Goal: Task Accomplishment & Management: Manage account settings

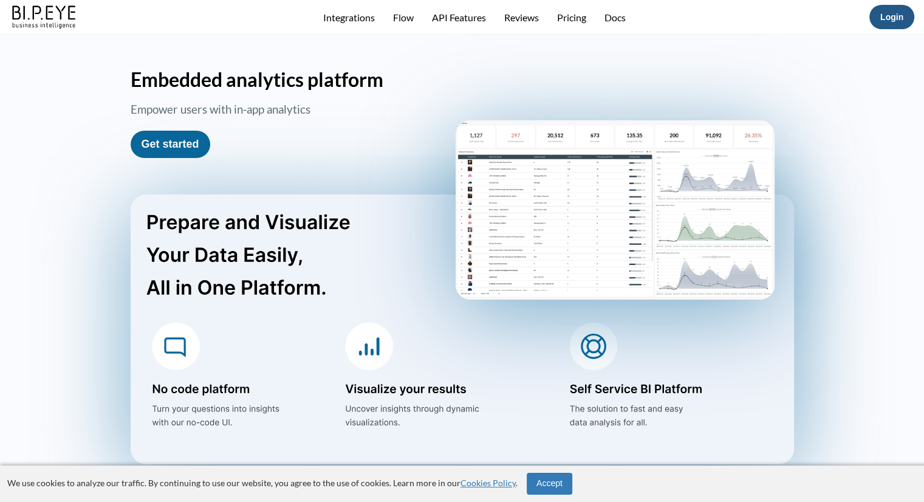
click at [896, 18] on link "Login" at bounding box center [891, 17] width 23 height 10
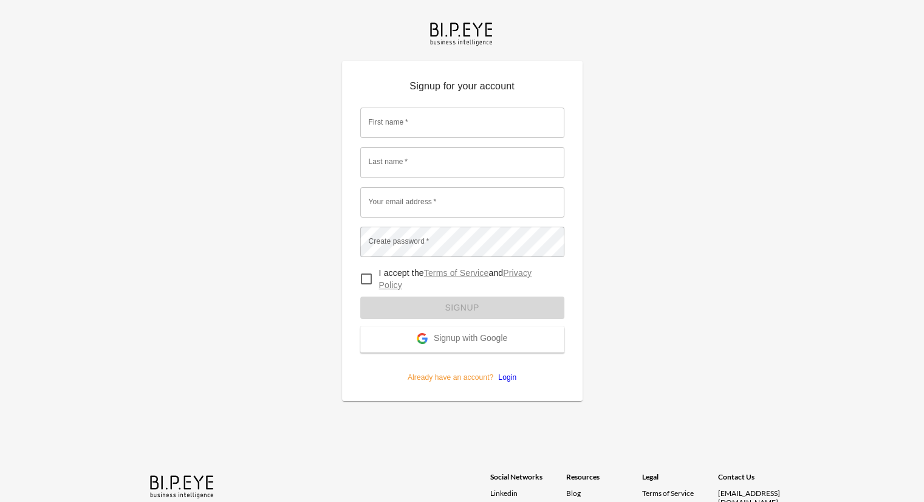
click at [456, 331] on button "Signup with Google" at bounding box center [462, 339] width 204 height 26
click at [466, 338] on span "Signup with Google" at bounding box center [471, 339] width 74 height 12
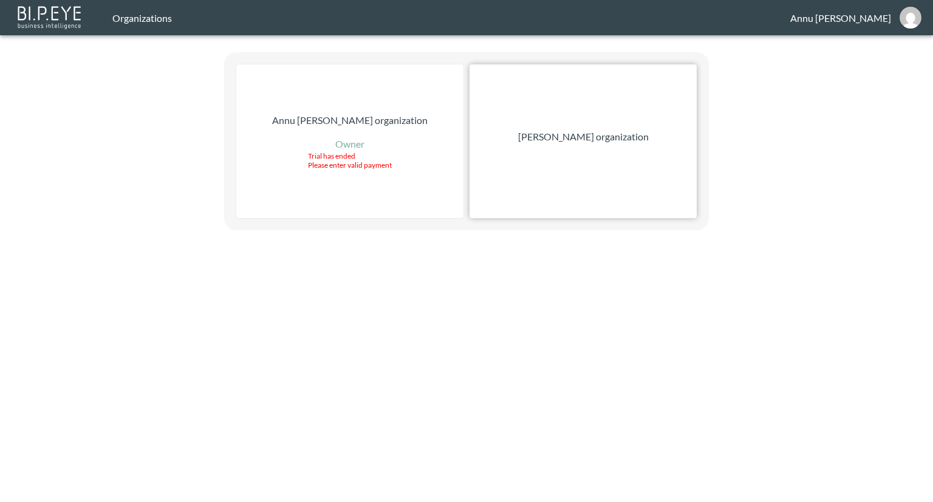
click at [631, 139] on p "[PERSON_NAME] organization" at bounding box center [583, 136] width 131 height 15
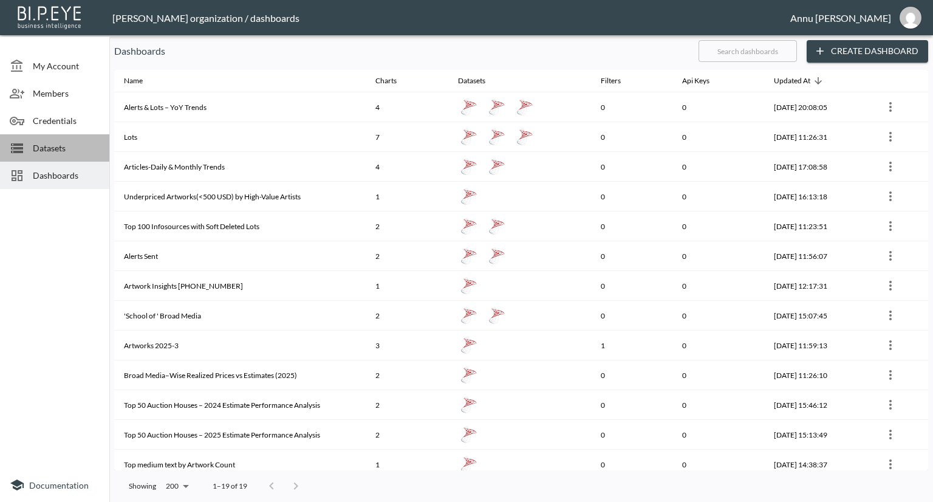
click at [94, 151] on span "Datasets" at bounding box center [66, 148] width 67 height 13
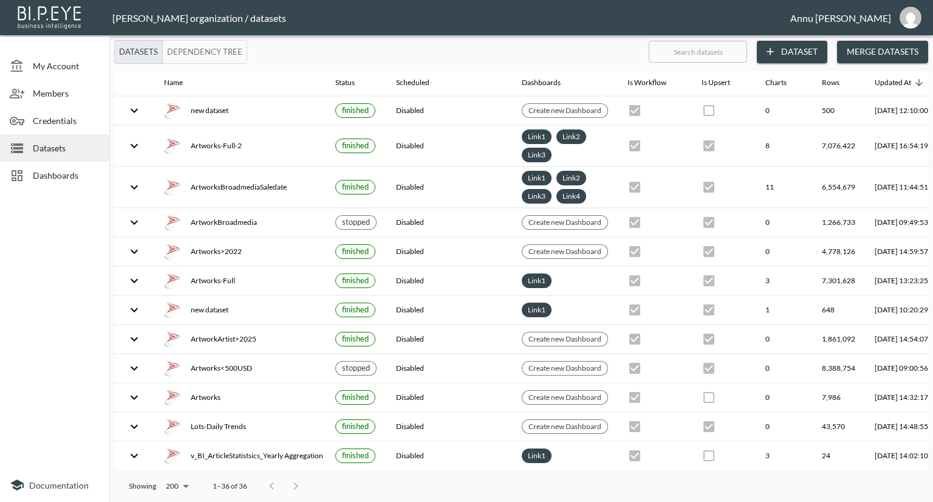
scroll to position [695, 0]
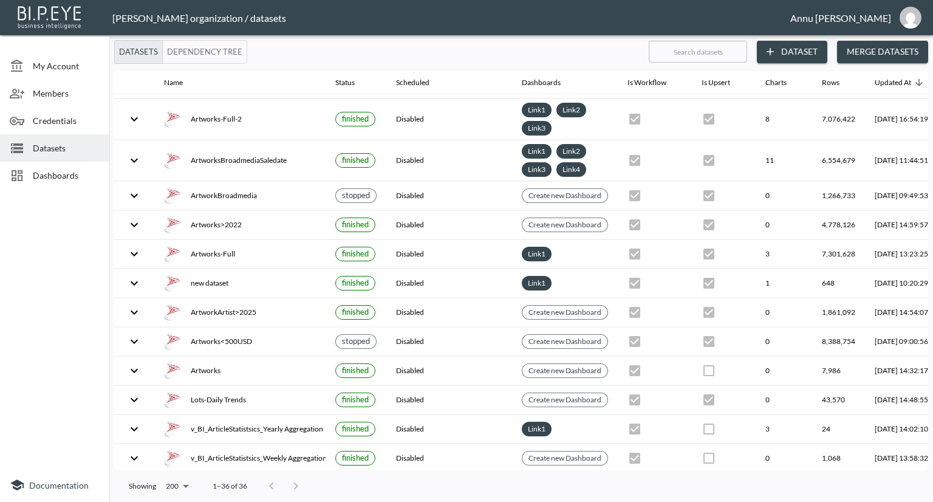
checkbox input "false"
checkbox input "true"
click at [60, 151] on span "Datasets" at bounding box center [66, 148] width 67 height 13
click at [798, 47] on button "Dataset" at bounding box center [792, 52] width 70 height 22
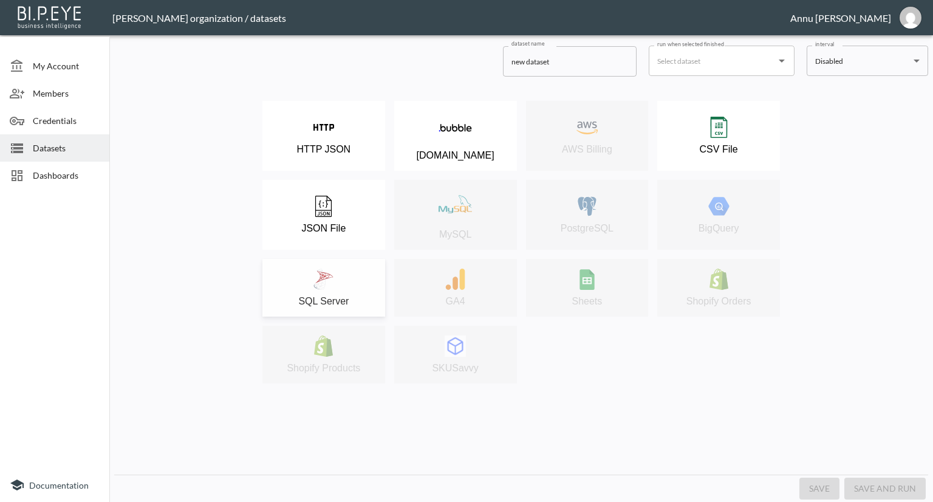
click at [321, 274] on img at bounding box center [323, 279] width 21 height 21
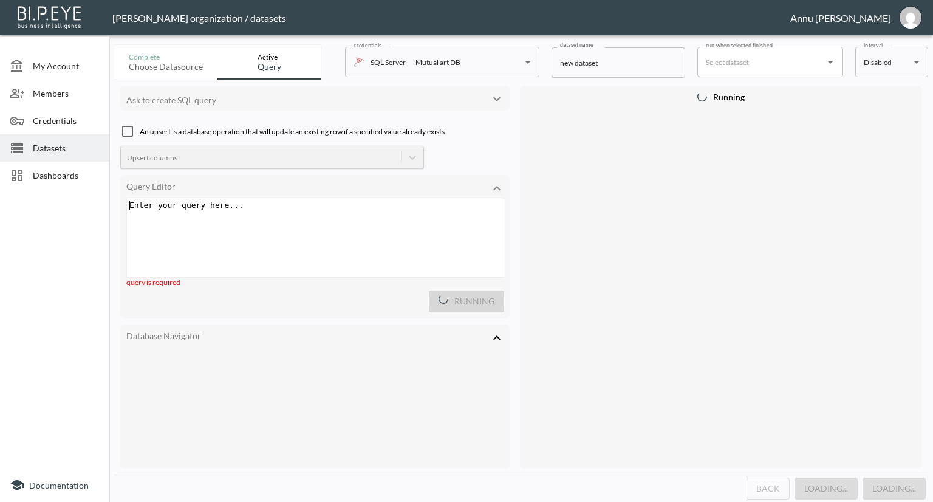
click at [272, 222] on div "Enter your query here... ​ x ​" at bounding box center [330, 252] width 407 height 109
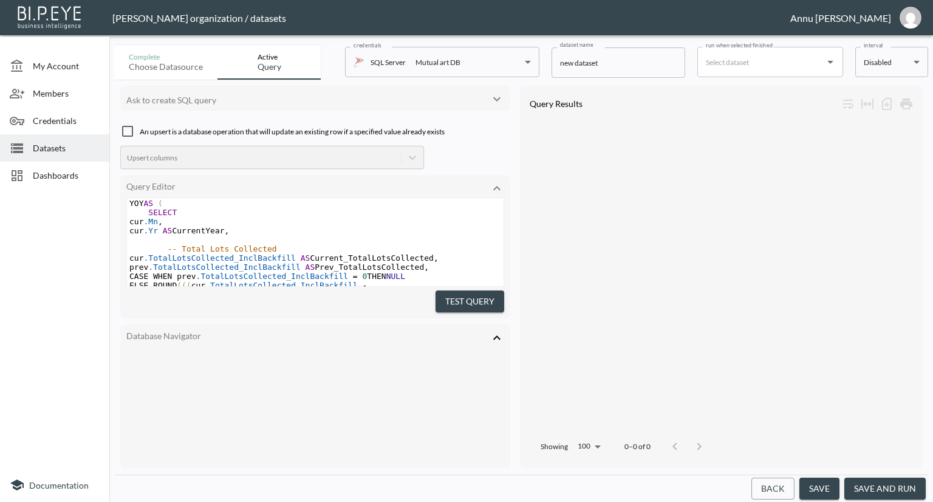
scroll to position [668, 0]
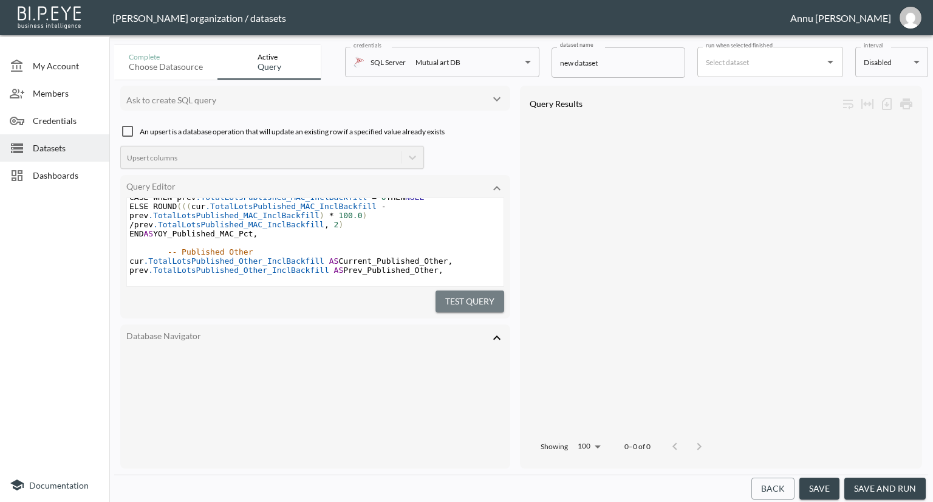
click at [441, 302] on button "Test Query" at bounding box center [470, 301] width 69 height 22
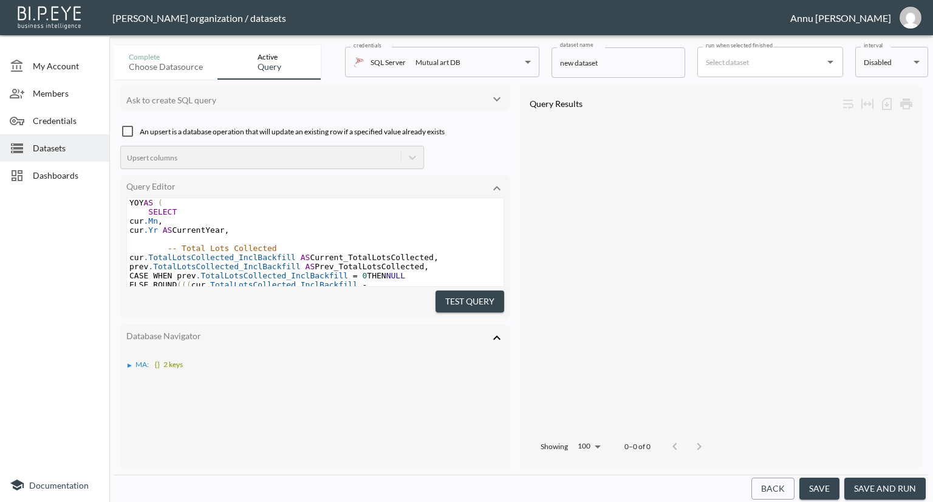
scroll to position [0, 0]
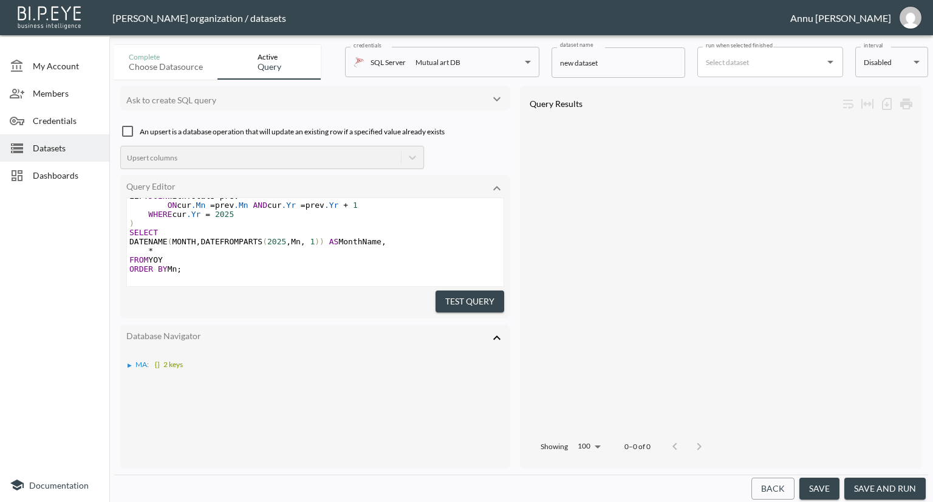
click at [457, 295] on button "Test Query" at bounding box center [470, 301] width 69 height 22
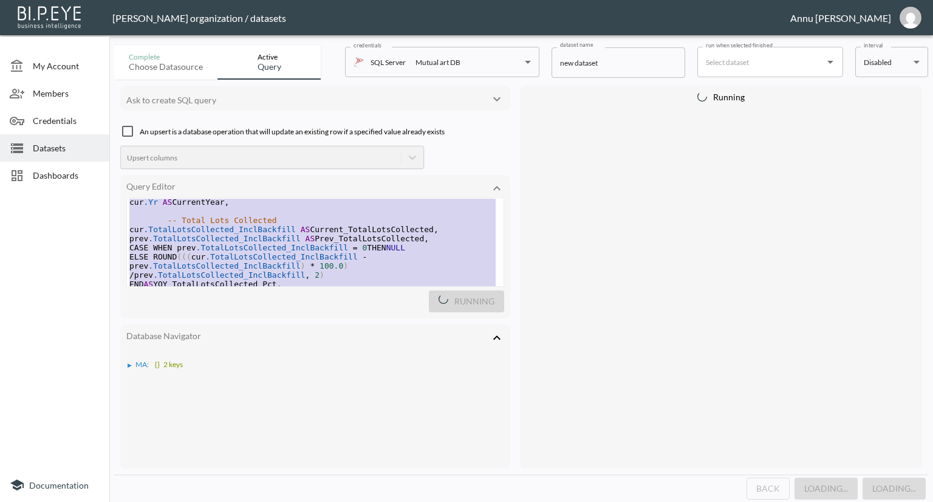
type textarea "WITH Base AS ( SELECT YEAR(COALESCE(CollectDate, PublishDate, DeletedDate)) AS …"
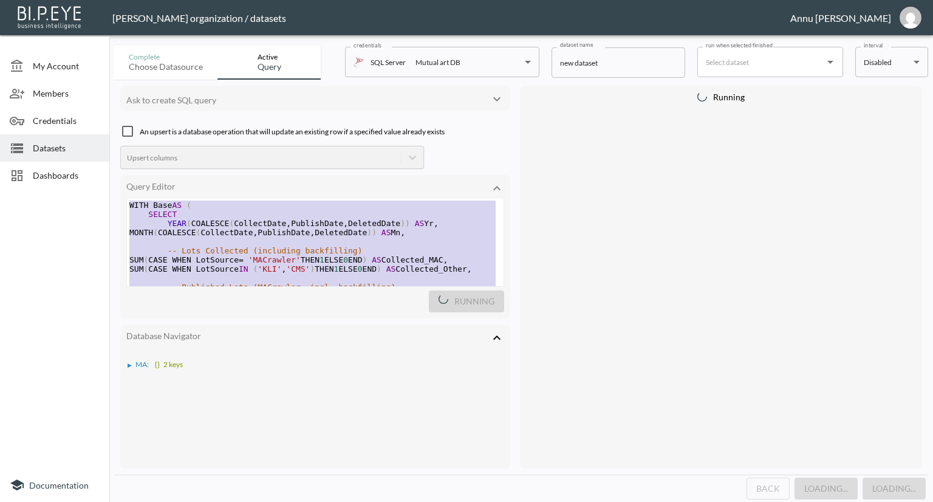
drag, startPoint x: 195, startPoint y: 264, endPoint x: 98, endPoint y: 73, distance: 214.7
click at [80, 268] on div at bounding box center [54, 331] width 109 height 274
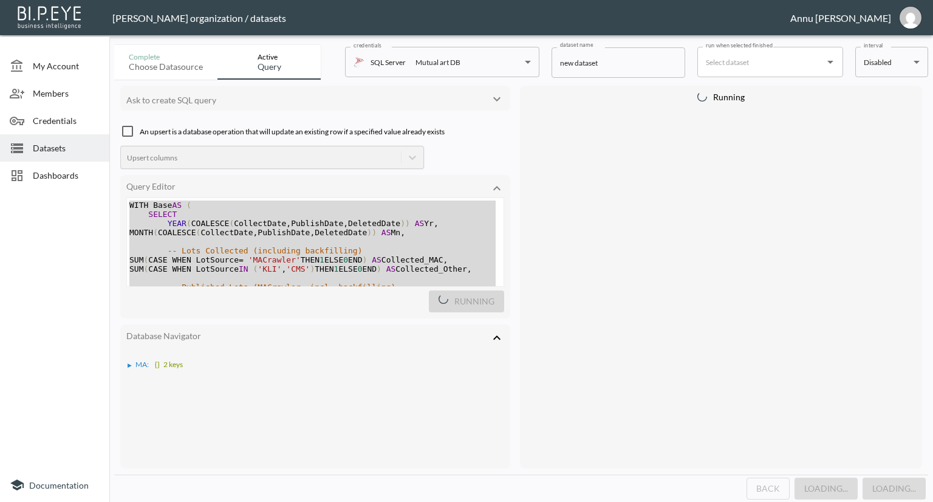
click at [160, 362] on span "{} 2 keys" at bounding box center [168, 364] width 30 height 9
click at [136, 373] on div "▶" at bounding box center [136, 376] width 4 height 6
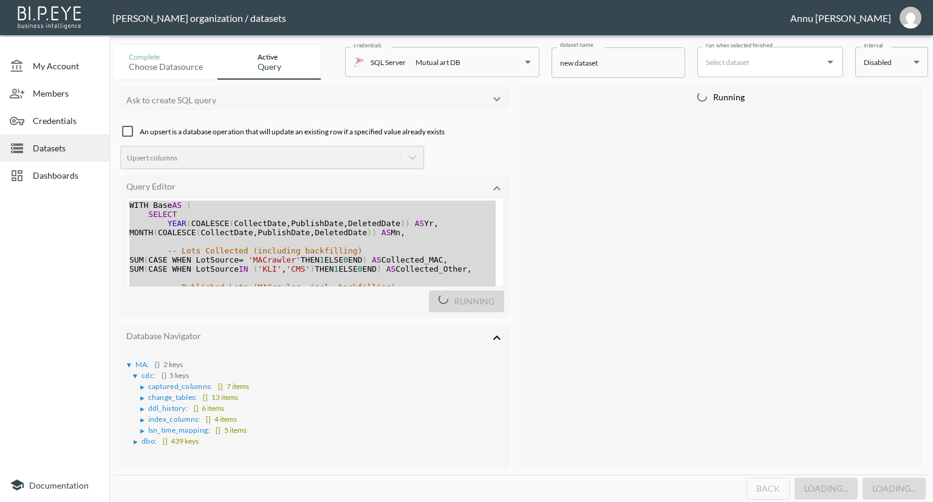
click at [134, 439] on div "▶" at bounding box center [136, 442] width 4 height 6
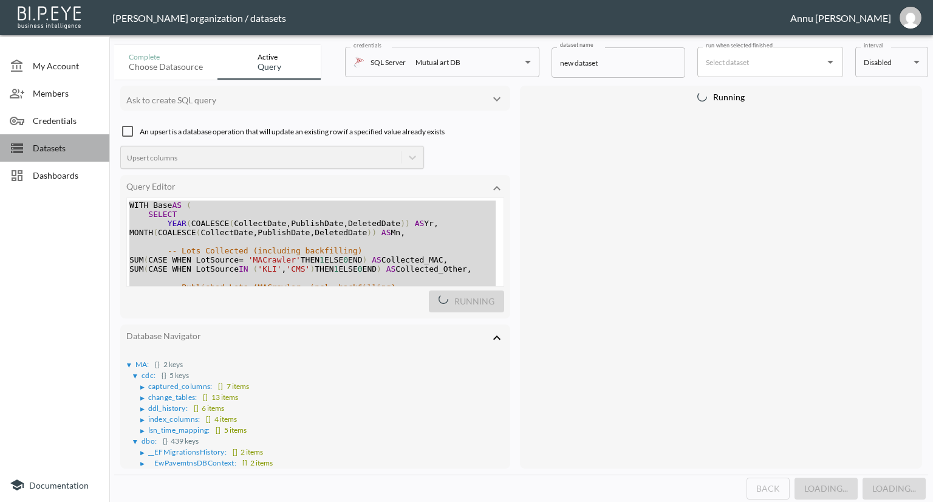
click at [53, 154] on div "Datasets" at bounding box center [54, 147] width 109 height 27
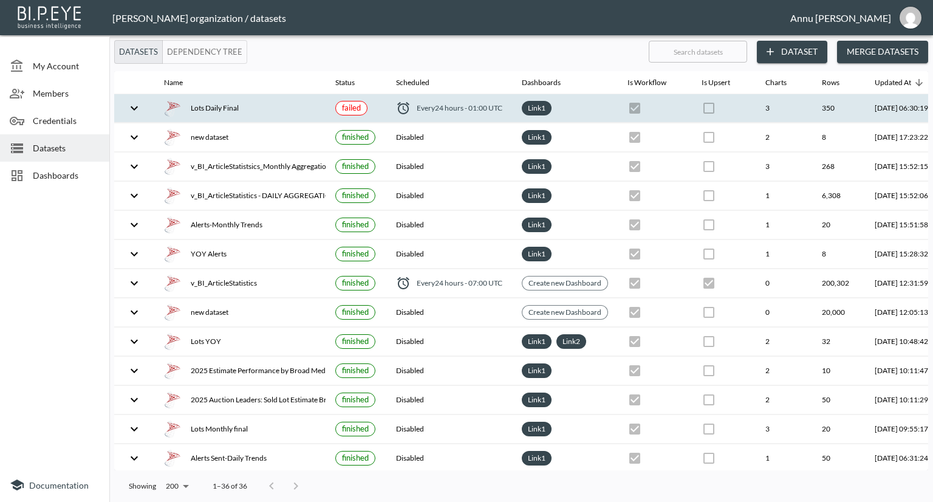
click at [246, 105] on div "Lots Daily Final" at bounding box center [240, 108] width 152 height 17
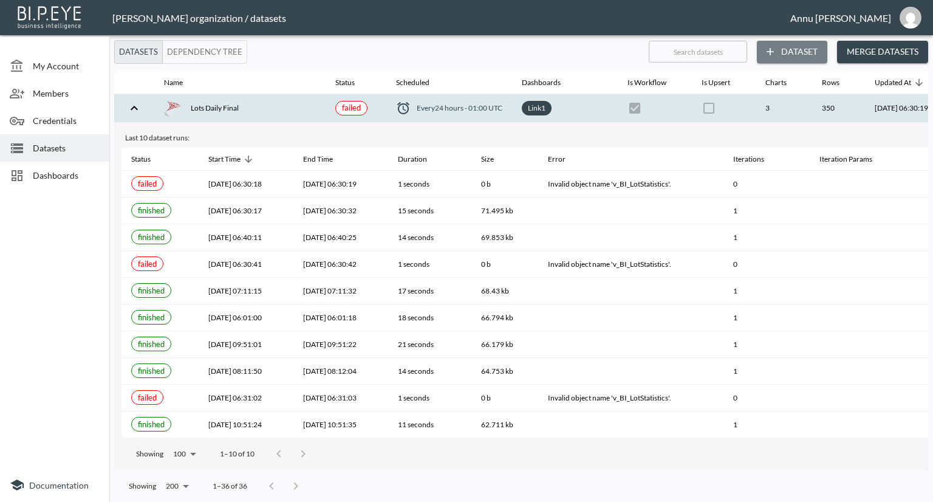
click at [784, 48] on button "Dataset" at bounding box center [792, 52] width 70 height 22
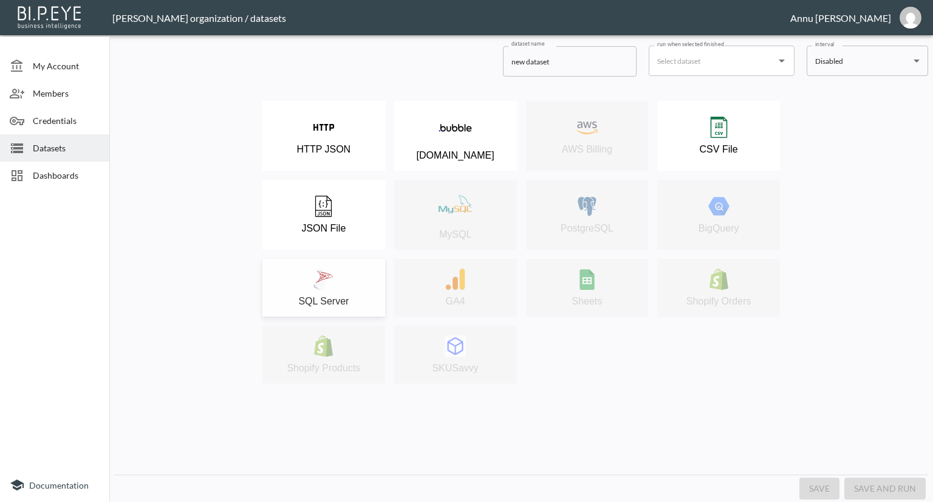
click at [337, 274] on div "SQL Server" at bounding box center [324, 288] width 111 height 38
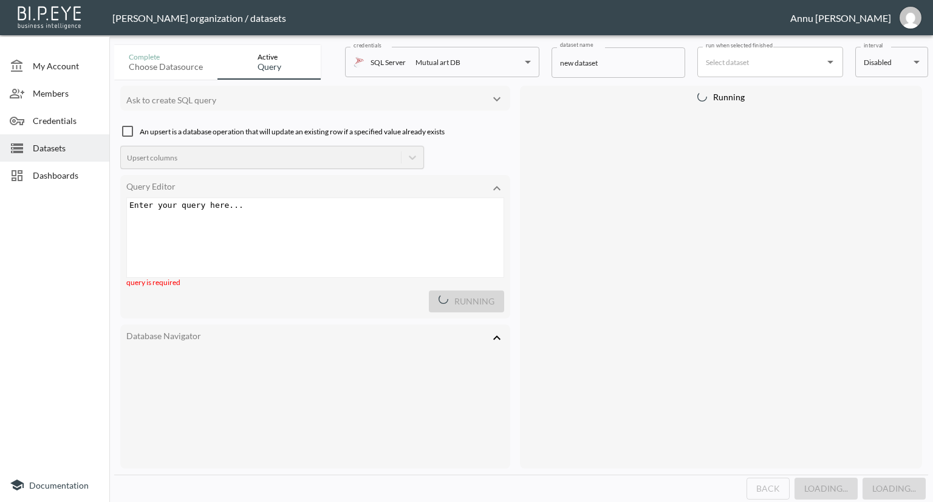
click at [314, 226] on div "Enter your query here... xxxxxxxxxx ​" at bounding box center [330, 252] width 407 height 109
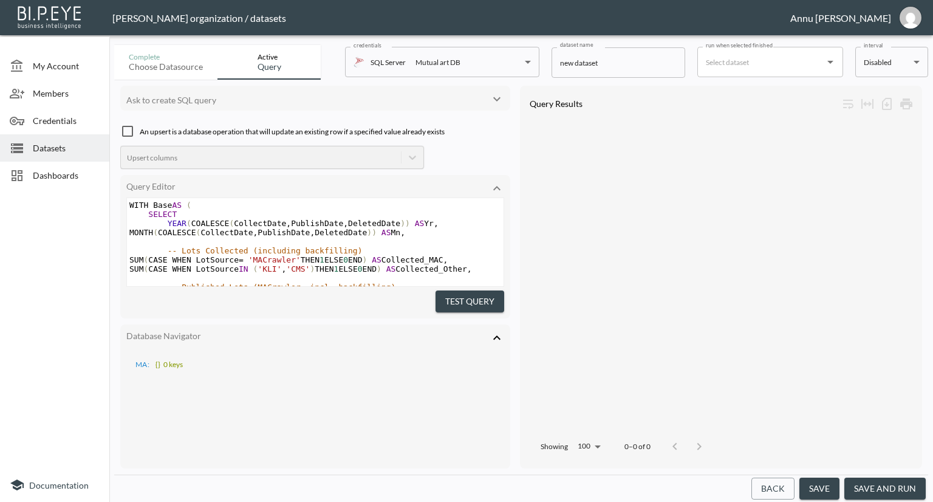
click at [449, 295] on button "Test Query" at bounding box center [470, 301] width 69 height 22
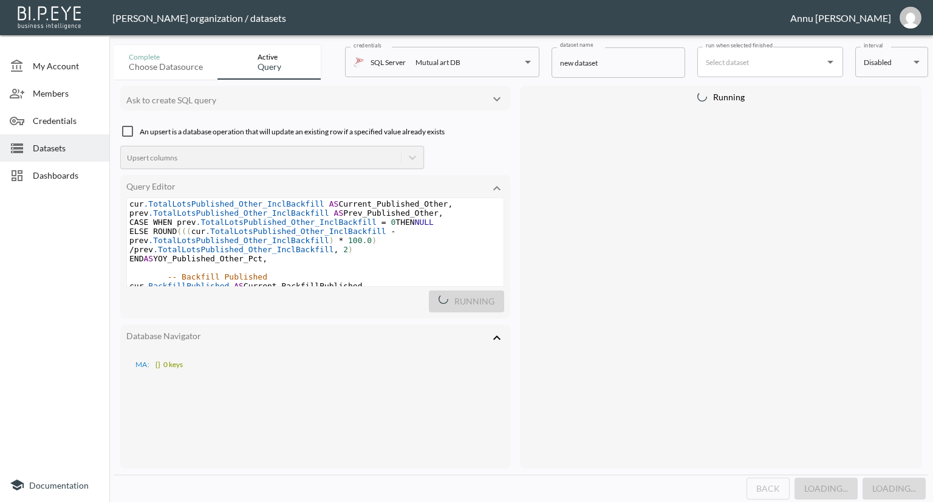
scroll to position [907, 0]
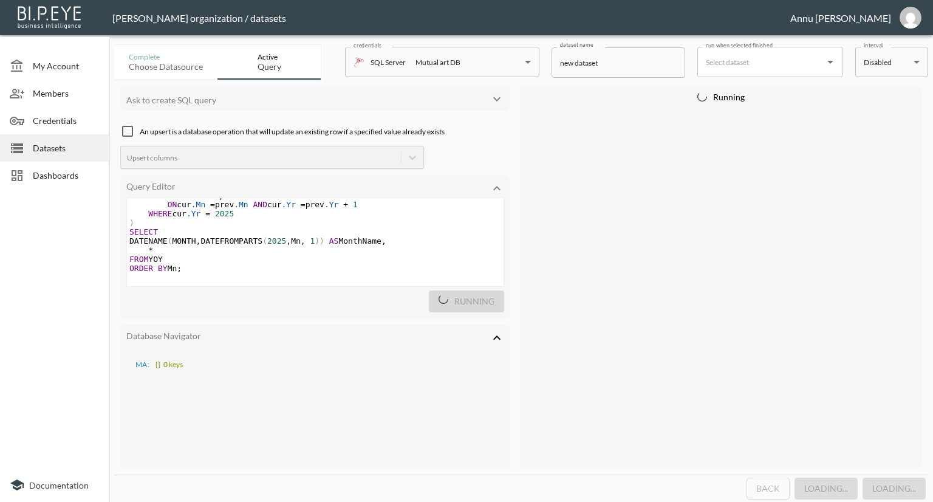
click at [495, 334] on icon at bounding box center [497, 338] width 15 height 15
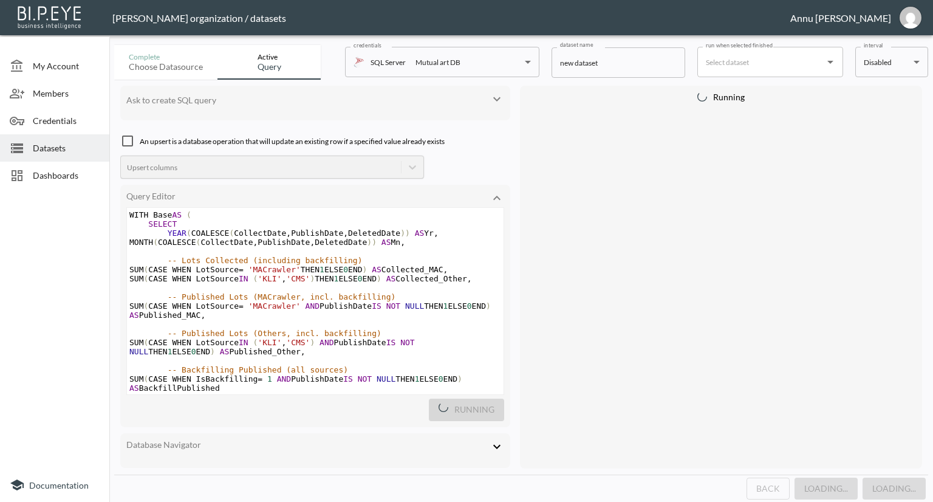
scroll to position [74, 0]
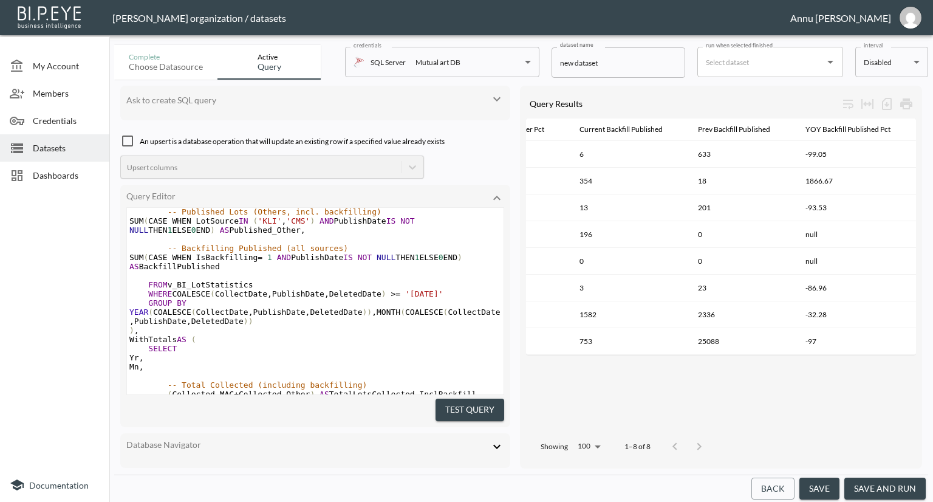
click at [902, 479] on button "save and run" at bounding box center [885, 489] width 81 height 22
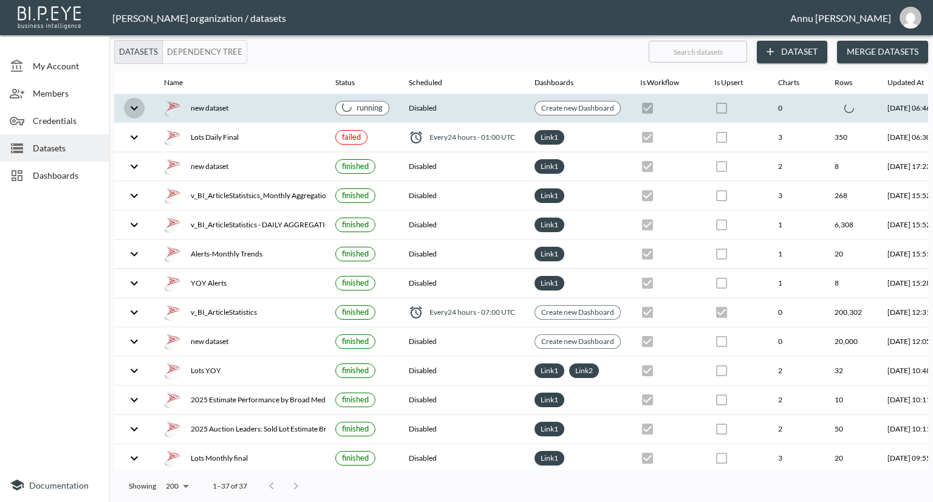
click at [132, 105] on icon "expand row" at bounding box center [134, 108] width 15 height 15
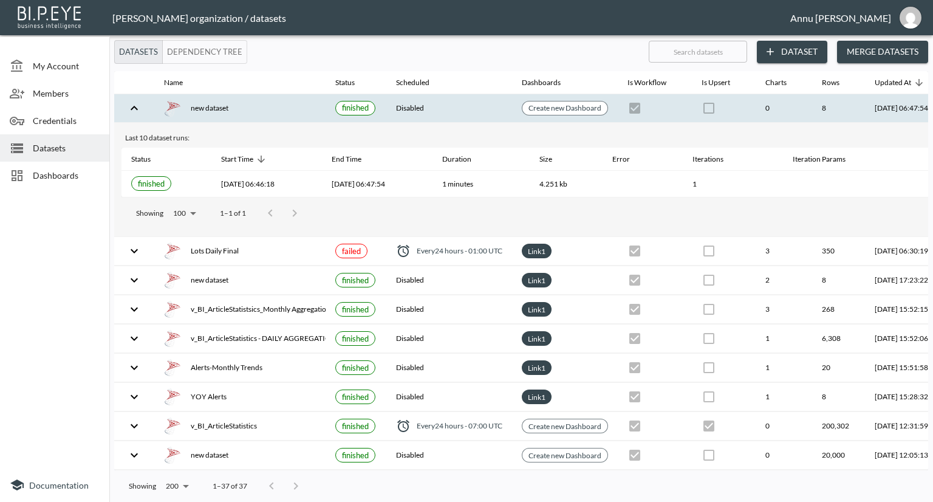
scroll to position [0, 71]
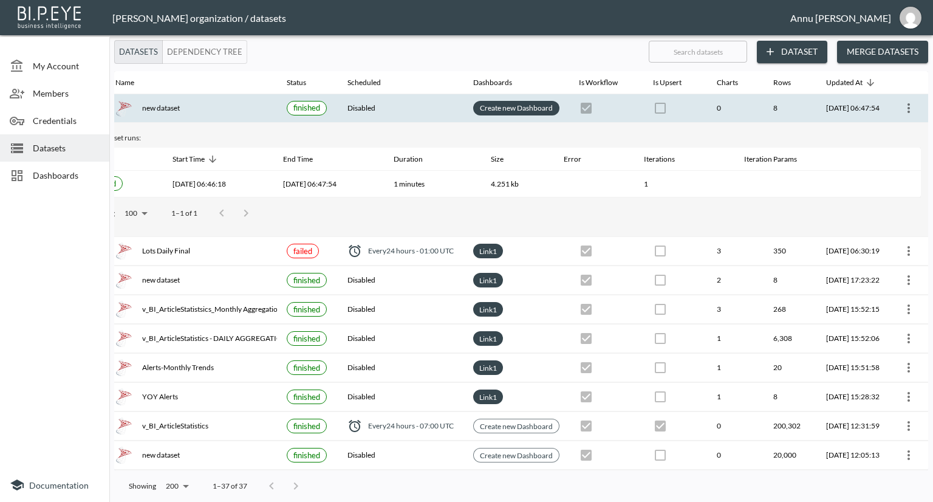
click at [504, 109] on link "Create new Dashboard" at bounding box center [517, 108] width 78 height 14
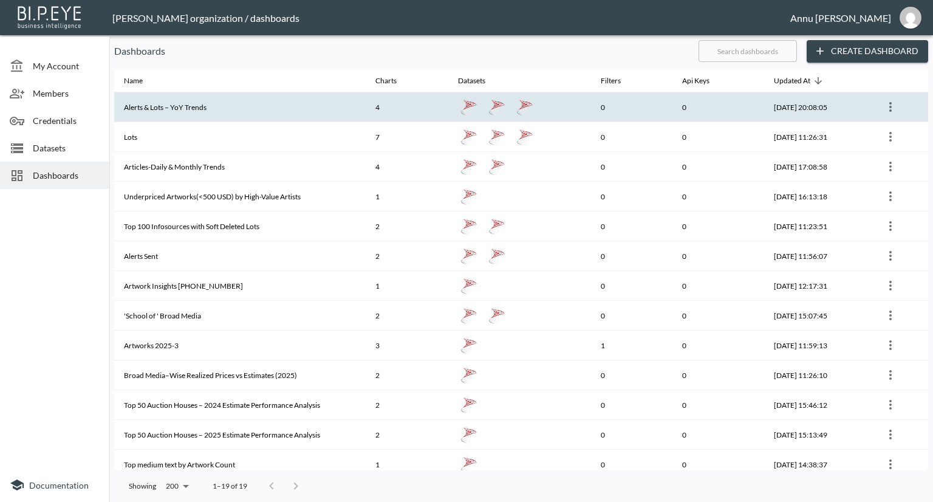
click at [311, 115] on th "Alerts & Lots – YoY Trends" at bounding box center [240, 107] width 252 height 30
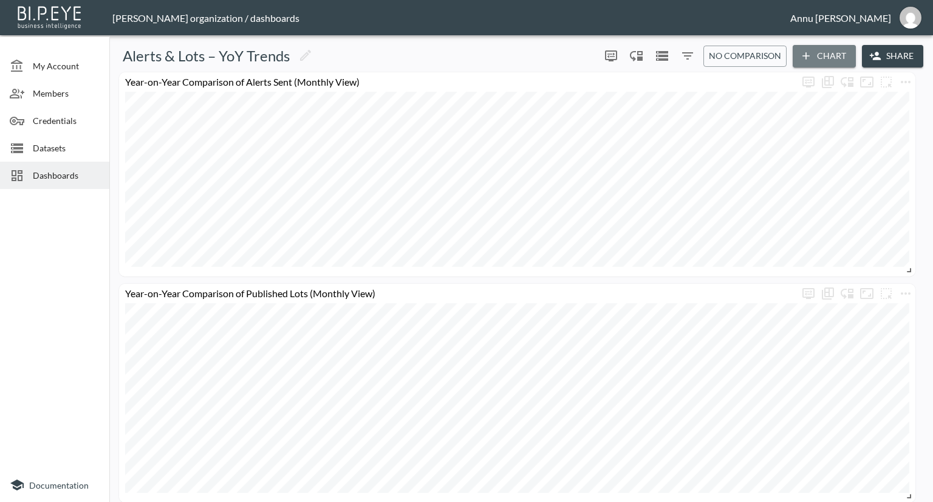
click at [813, 54] on button "Chart" at bounding box center [824, 56] width 63 height 22
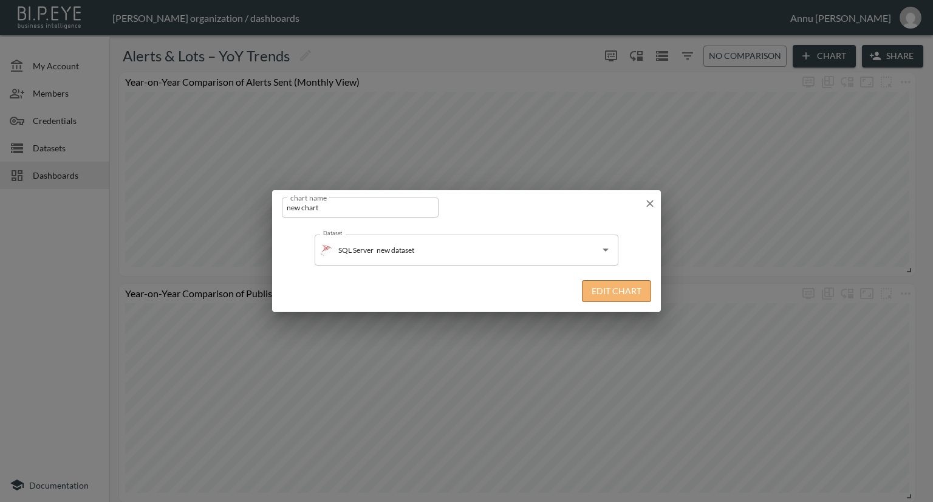
click at [627, 290] on button "Edit Chart" at bounding box center [616, 291] width 69 height 22
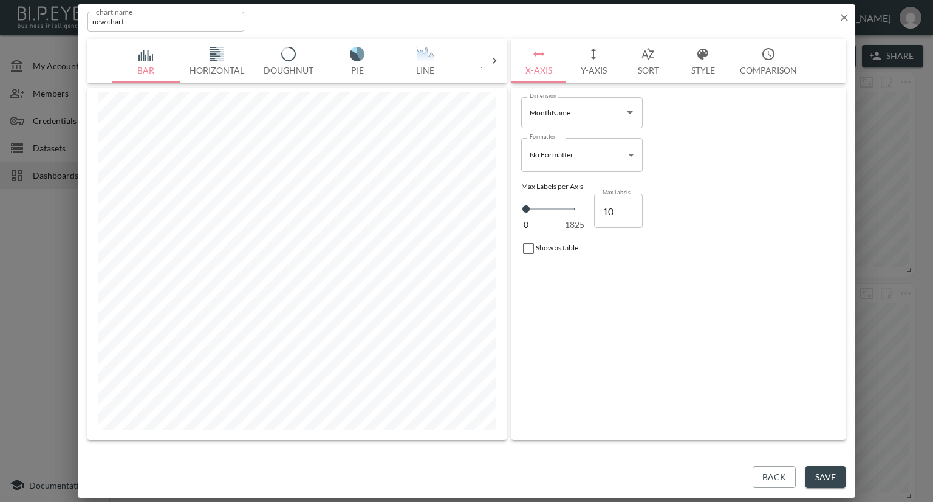
click at [630, 153] on body "BI.P.EYE, Interactive Analytics Dashboards - app Nadia Senft organization / das…" at bounding box center [466, 251] width 933 height 502
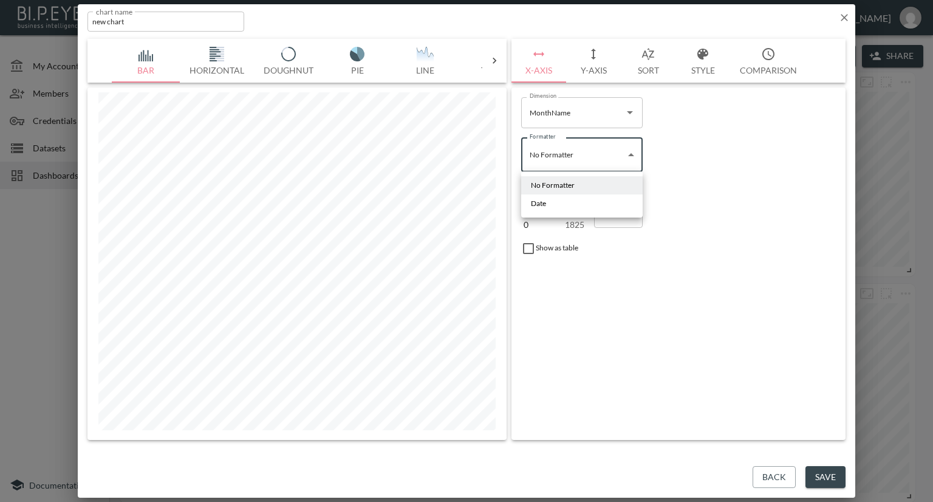
click at [576, 200] on li "Date" at bounding box center [582, 203] width 122 height 18
click at [625, 153] on body "BI.P.EYE, Interactive Analytics Dashboards - app Nadia Senft organization / das…" at bounding box center [466, 251] width 933 height 502
drag, startPoint x: 583, startPoint y: 183, endPoint x: 614, endPoint y: 185, distance: 31.0
click at [583, 184] on li "No Formatter" at bounding box center [582, 186] width 122 height 18
type input "No Formatter"
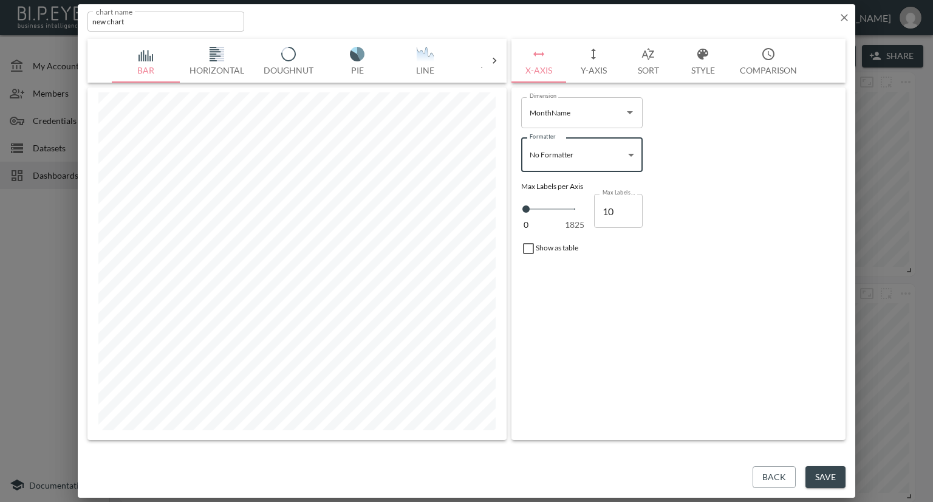
click at [633, 109] on icon "Open" at bounding box center [630, 112] width 15 height 15
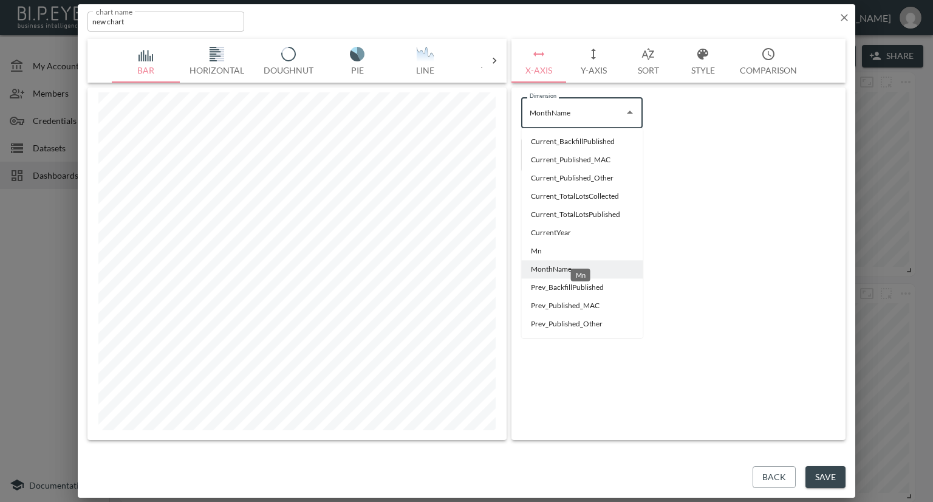
click at [542, 252] on li "Mn" at bounding box center [582, 251] width 122 height 18
type input "Mn"
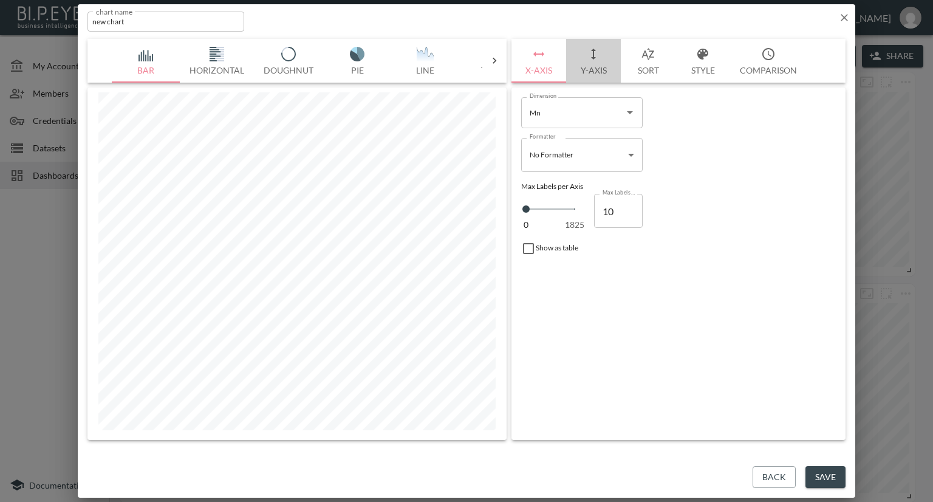
click at [600, 70] on button "Y-Axis" at bounding box center [593, 61] width 55 height 44
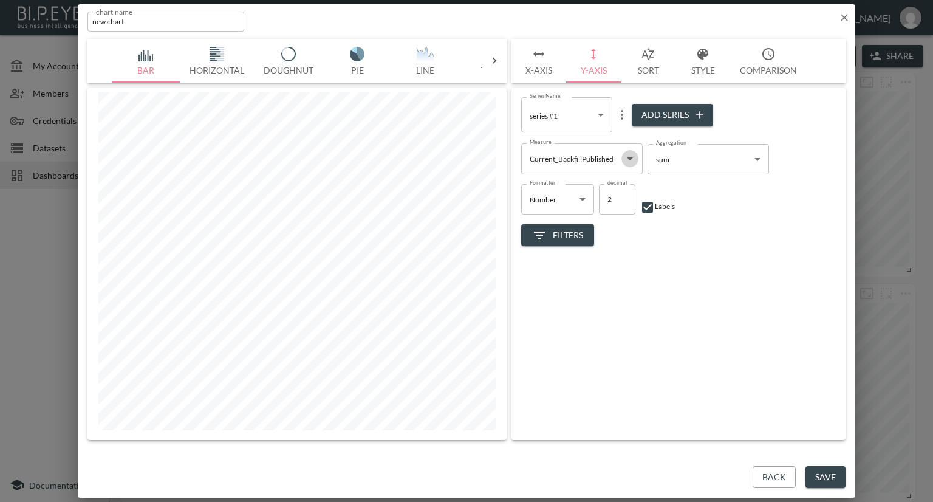
click at [631, 155] on icon "Open" at bounding box center [630, 158] width 15 height 15
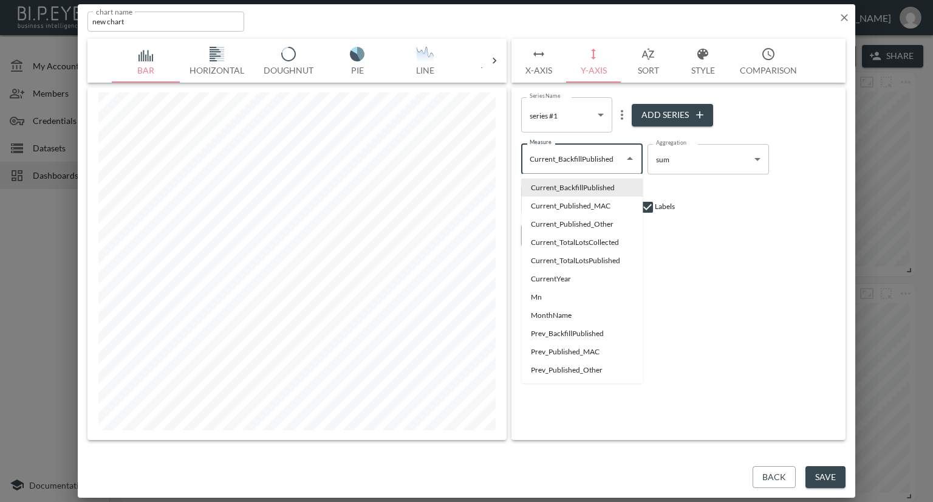
click at [759, 258] on div "Series Name series #1 cbfa9c1f-ca11-4df6-8cb7-a43319942a1c Series Name Add Seri…" at bounding box center [679, 263] width 334 height 352
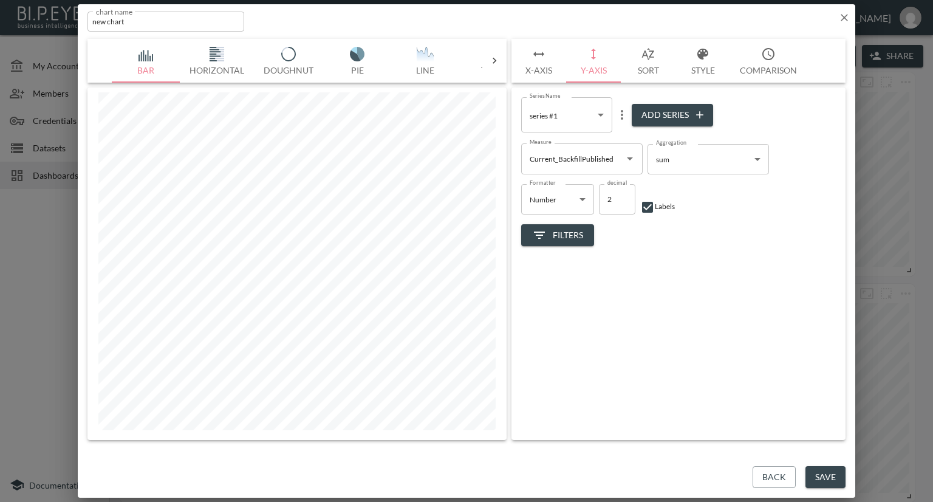
click at [837, 16] on div "chart name new chart chart name" at bounding box center [467, 19] width 778 height 30
click at [841, 16] on icon "button" at bounding box center [845, 18] width 12 height 12
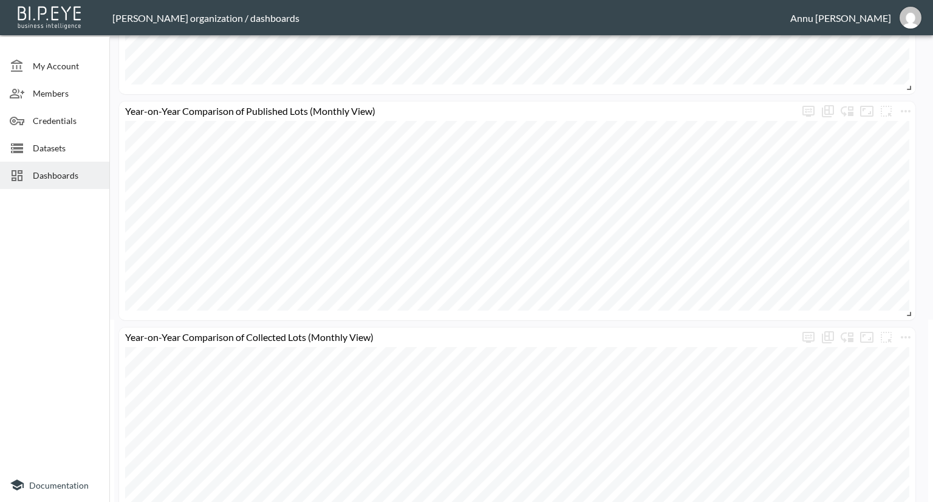
scroll to position [535, 0]
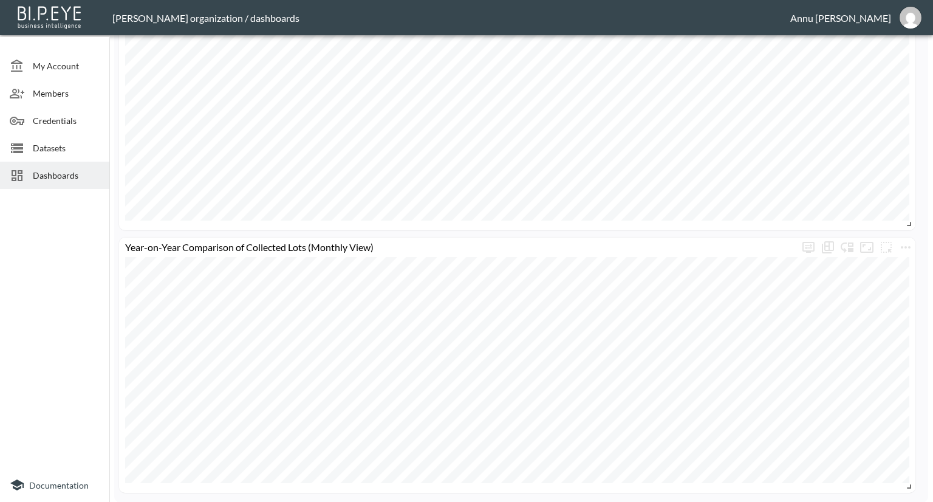
click at [59, 171] on span "Dashboards" at bounding box center [66, 175] width 67 height 13
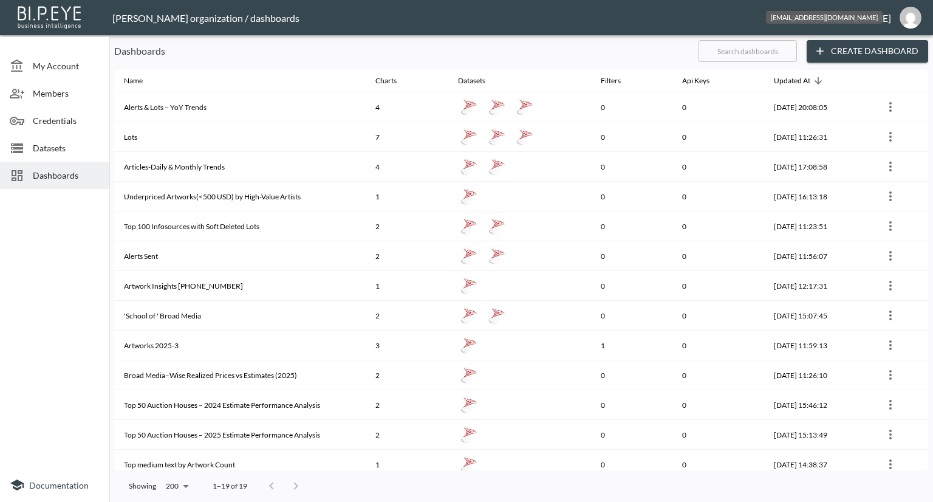
click at [910, 21] on img "annu@mutualart.com" at bounding box center [911, 18] width 22 height 22
click at [849, 72] on li "Logout" at bounding box center [880, 70] width 105 height 22
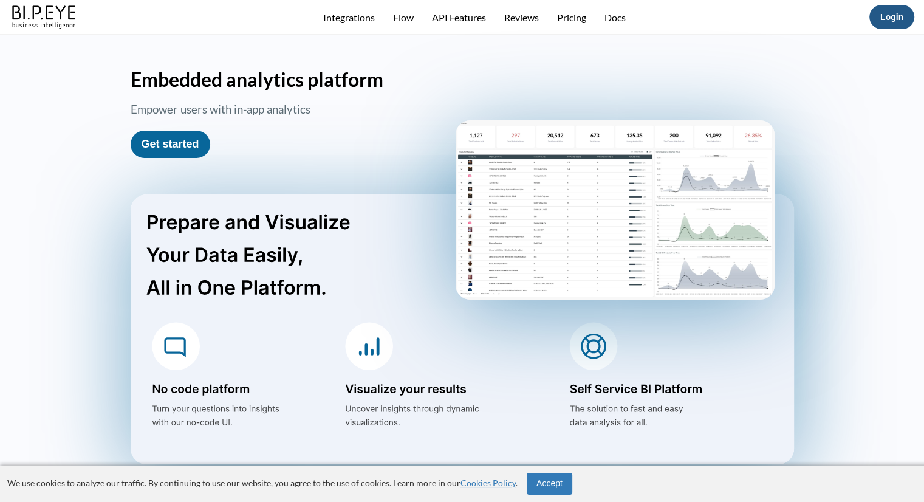
click at [906, 13] on button "Login" at bounding box center [892, 17] width 45 height 24
click at [887, 18] on link "Login" at bounding box center [891, 17] width 23 height 10
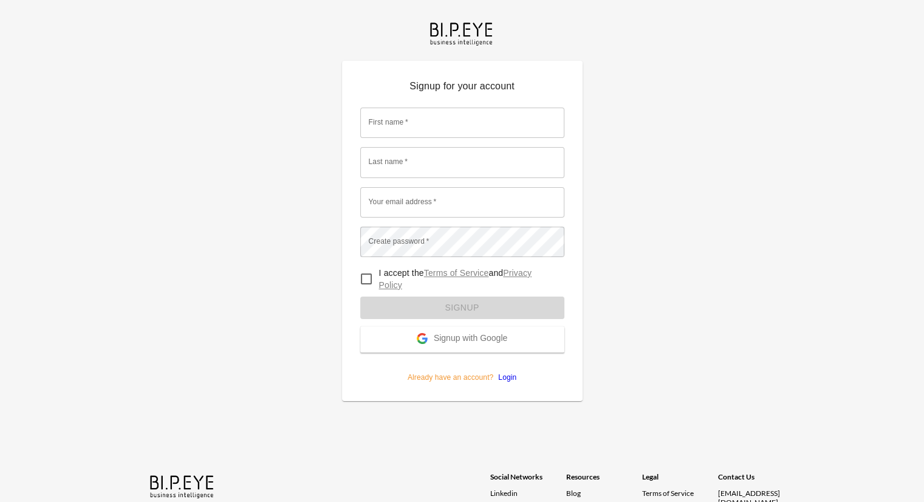
click at [493, 338] on span "Signup with Google" at bounding box center [471, 339] width 74 height 12
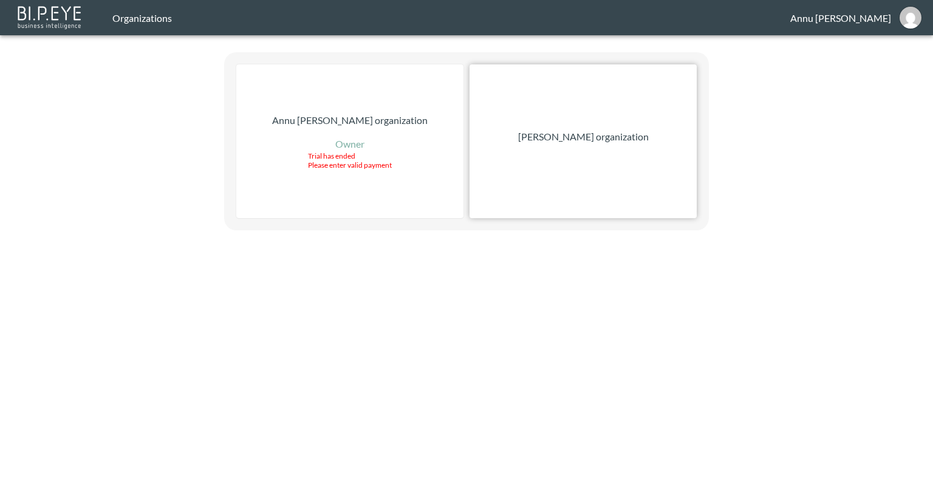
click at [568, 138] on p "[PERSON_NAME] organization" at bounding box center [583, 136] width 131 height 15
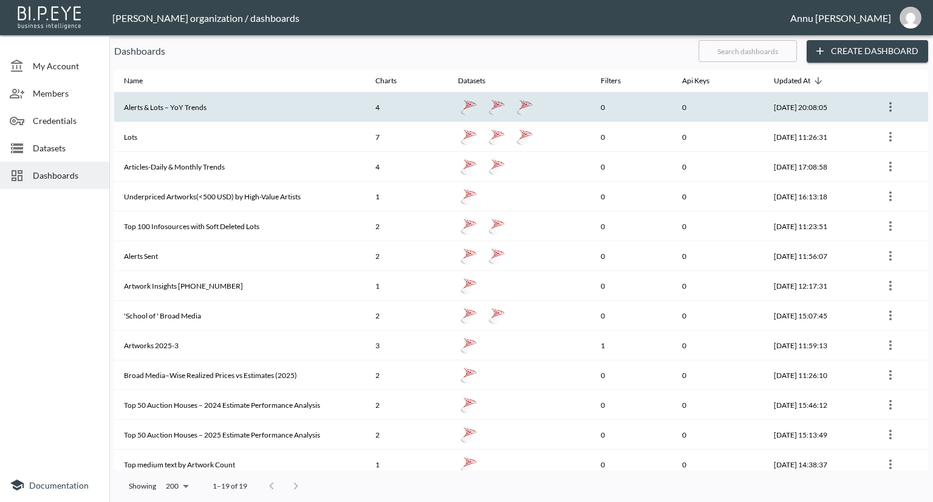
click at [263, 101] on th "Alerts & Lots – YoY Trends" at bounding box center [240, 107] width 252 height 30
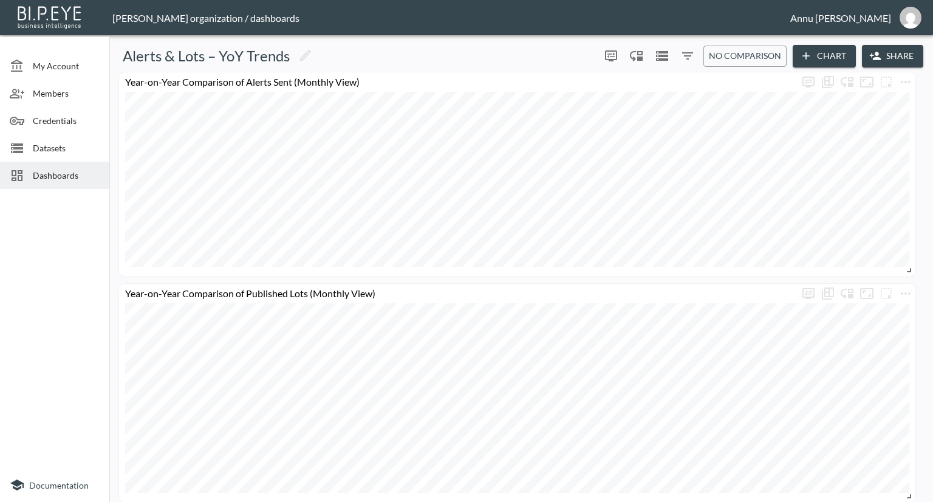
click at [56, 147] on span "Datasets" at bounding box center [66, 148] width 67 height 13
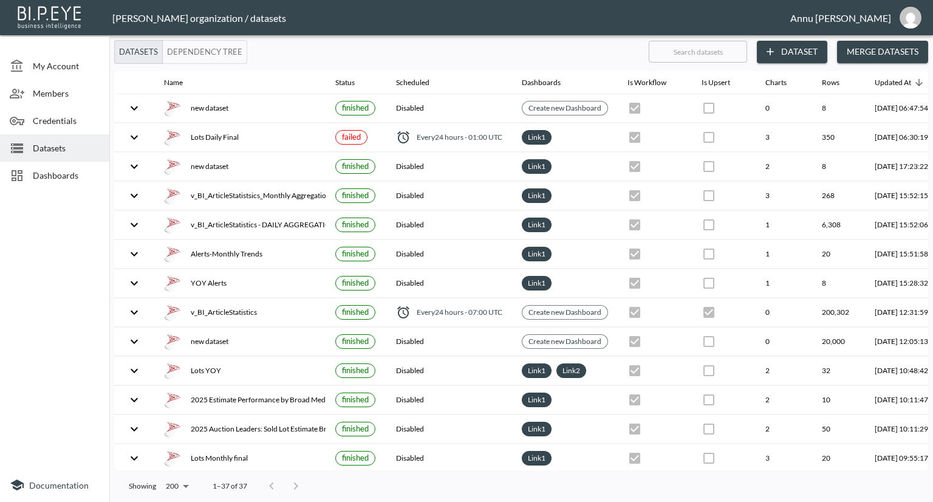
scroll to position [0, 71]
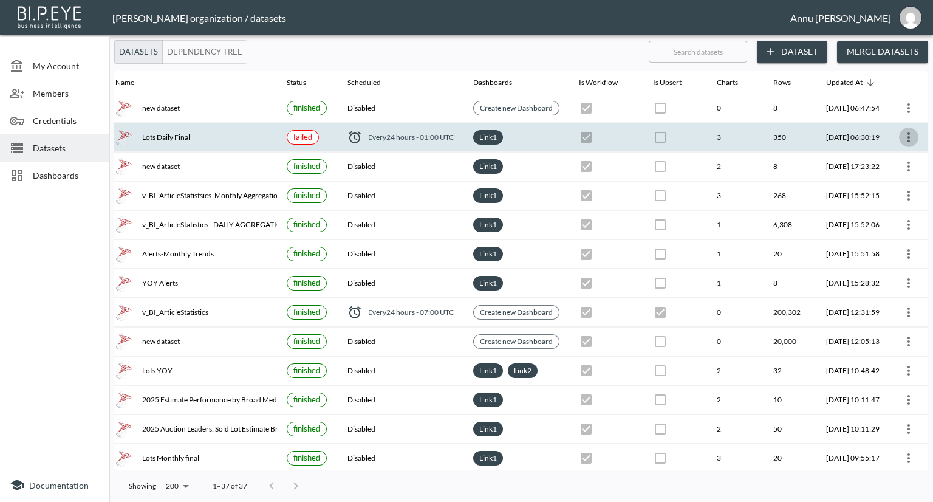
click at [908, 140] on icon "more" at bounding box center [909, 137] width 2 height 10
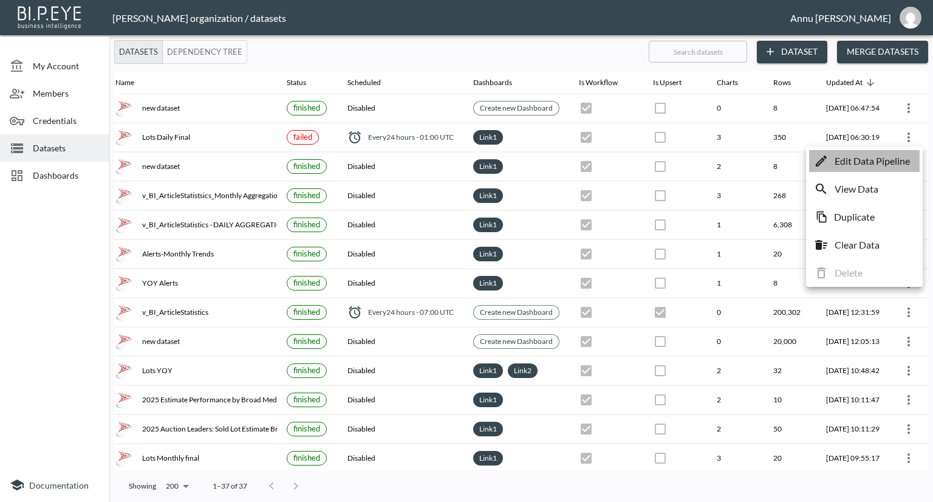
click at [886, 165] on p "Edit Data Pipeline" at bounding box center [872, 161] width 75 height 15
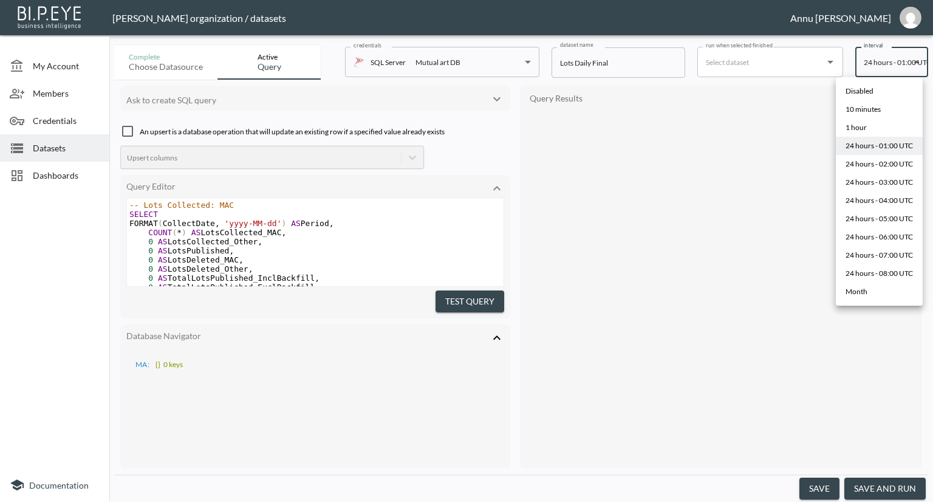
click at [882, 68] on body "BI.P.EYE, Interactive Analytics Dashboards - app [PERSON_NAME] organization / d…" at bounding box center [466, 251] width 933 height 502
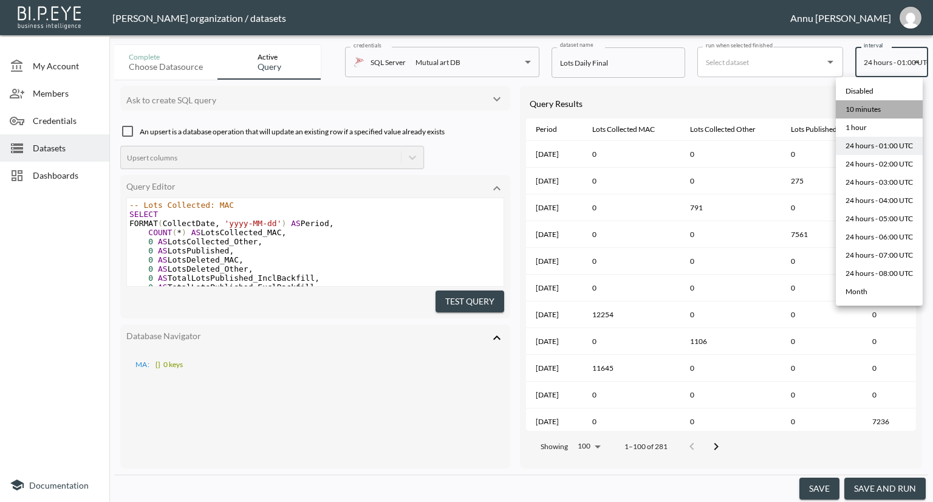
click at [874, 112] on div "10 minutes" at bounding box center [863, 109] width 35 height 11
type input "*/10 * * * *"
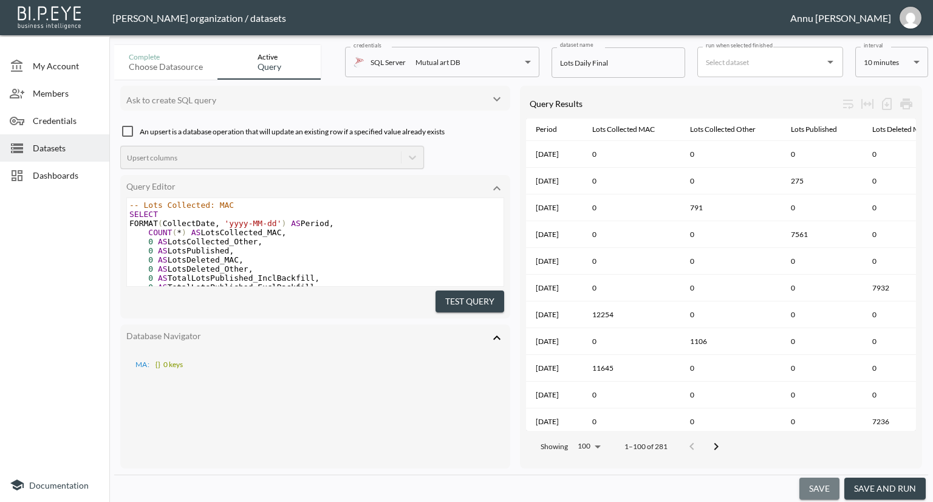
click at [822, 486] on button "save" at bounding box center [820, 489] width 40 height 22
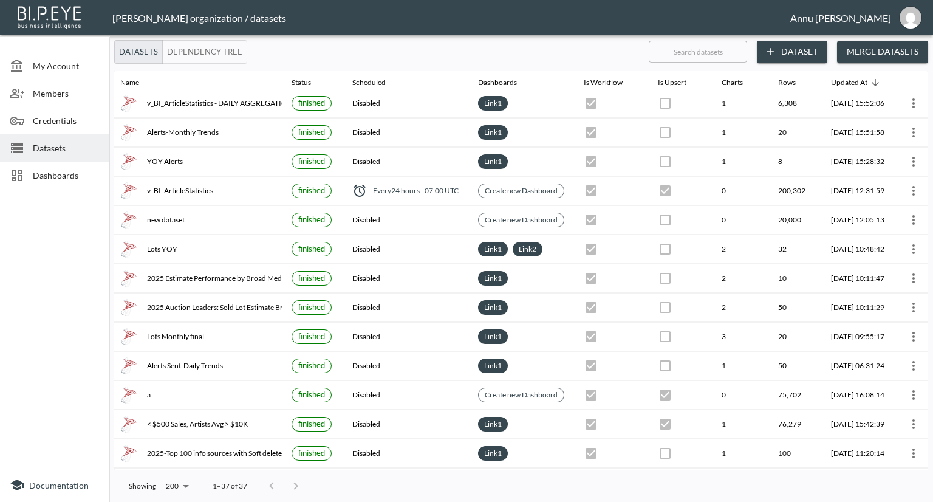
scroll to position [122, 71]
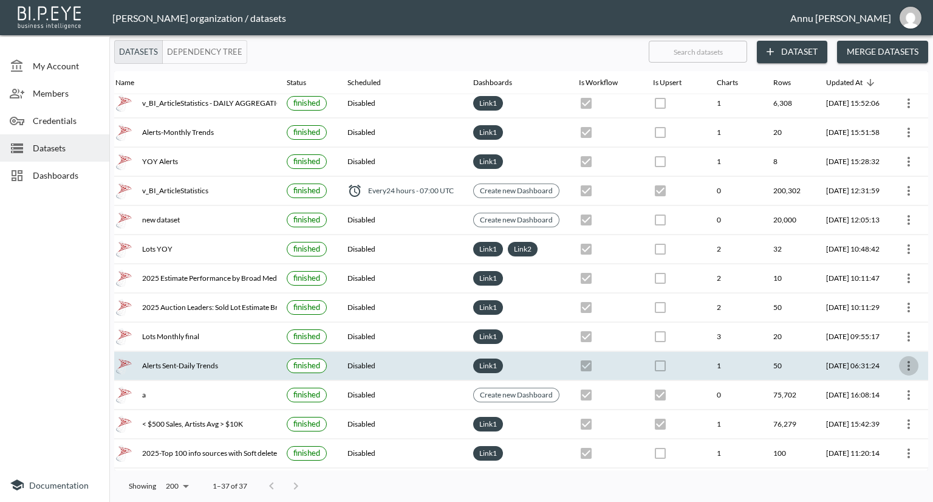
click at [906, 368] on icon "more" at bounding box center [909, 366] width 15 height 15
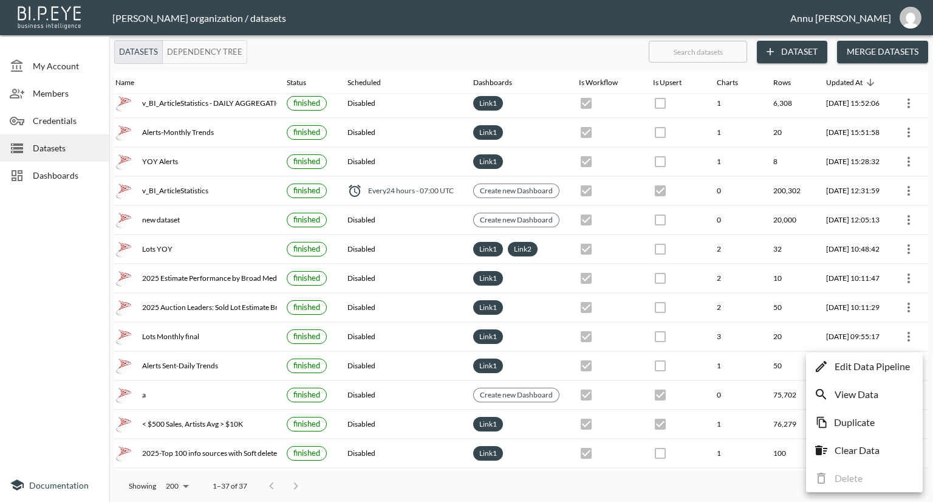
click at [887, 364] on p "Edit Data Pipeline" at bounding box center [872, 366] width 75 height 15
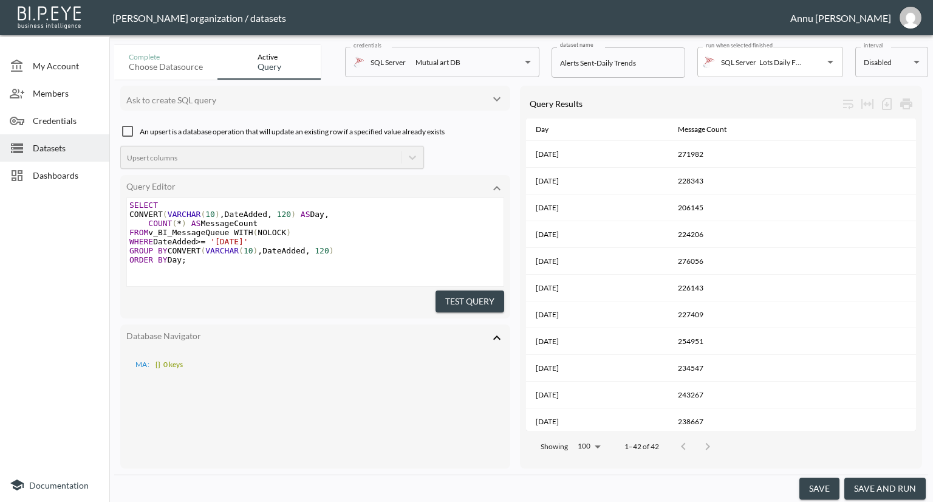
click at [866, 61] on body "BI.P.EYE, Interactive Analytics Dashboards - app [PERSON_NAME] organization / d…" at bounding box center [466, 251] width 933 height 502
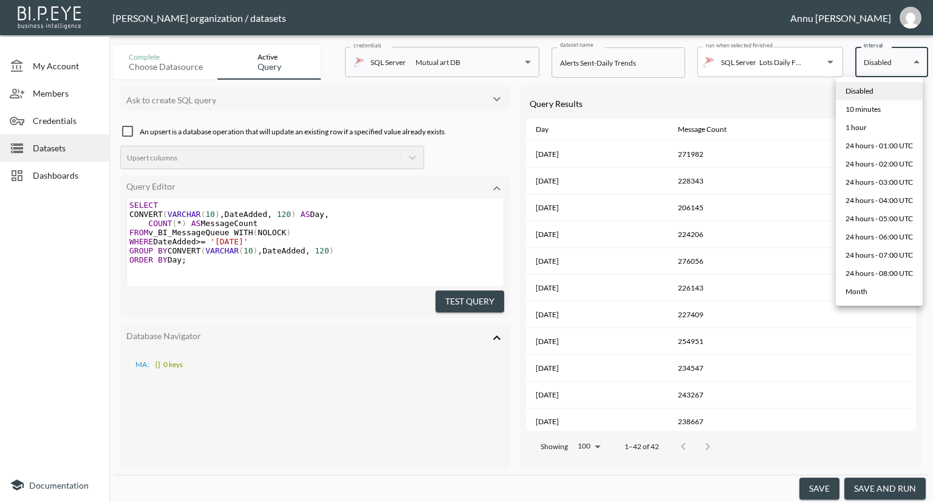
click at [812, 61] on div at bounding box center [466, 251] width 933 height 502
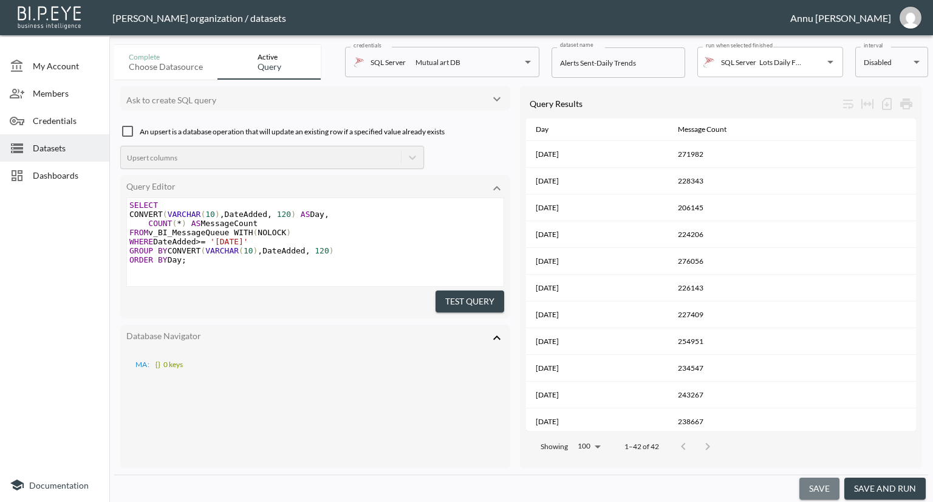
click at [822, 489] on button "save" at bounding box center [820, 489] width 40 height 22
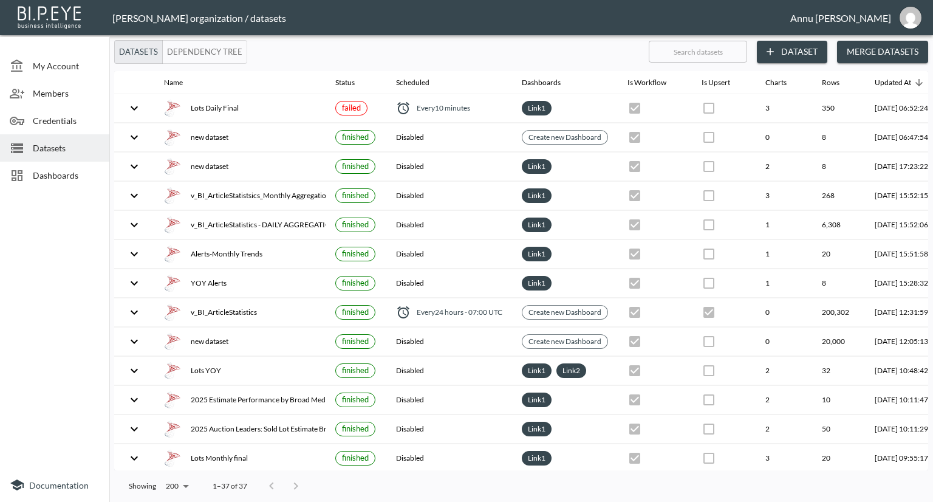
checkbox input "false"
checkbox input "true"
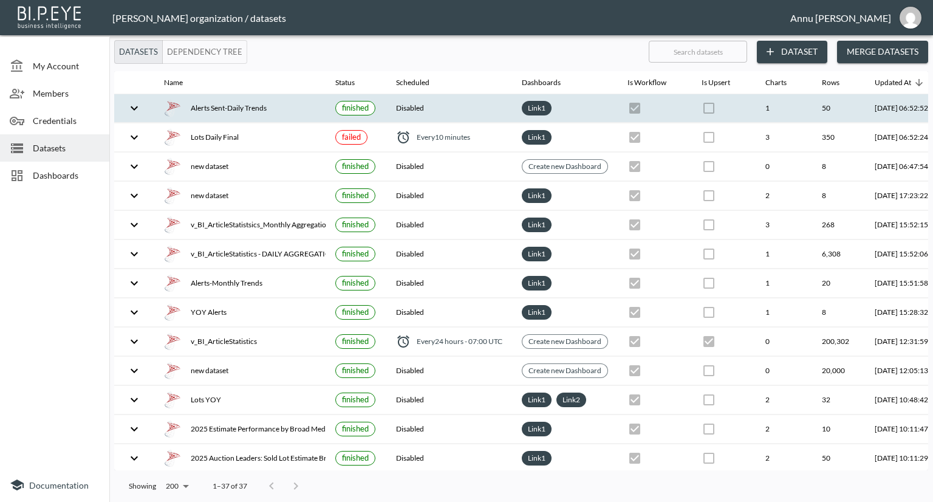
click at [250, 112] on div "Alerts Sent-Daily Trends" at bounding box center [240, 108] width 152 height 17
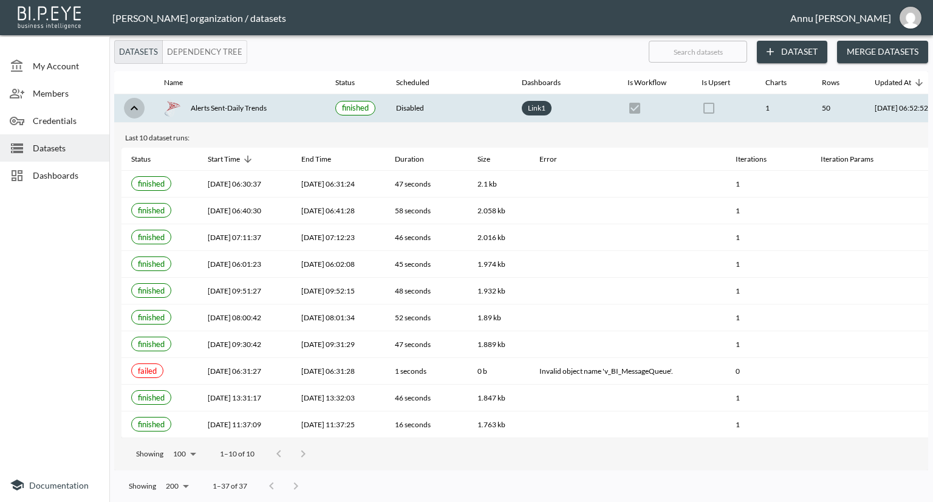
click at [129, 105] on icon "expand row" at bounding box center [134, 108] width 15 height 15
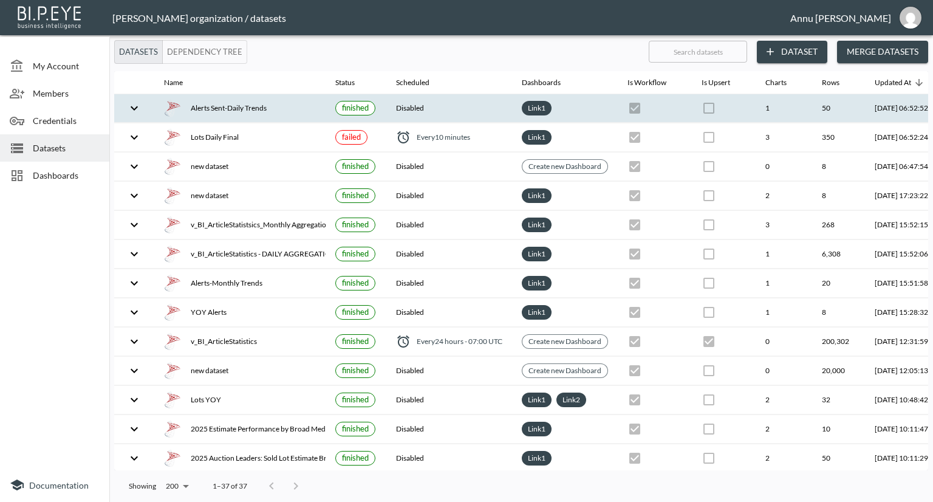
click at [134, 103] on icon "expand row" at bounding box center [134, 108] width 15 height 15
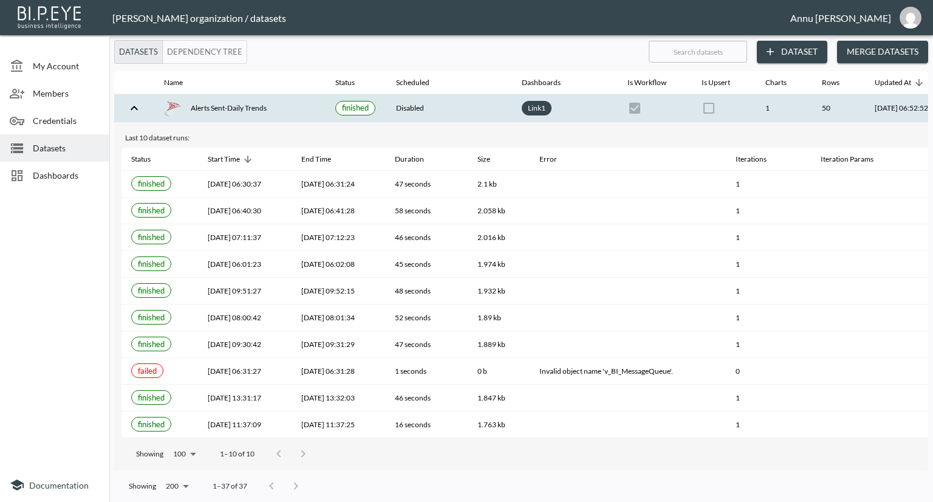
click at [134, 103] on icon "expand row" at bounding box center [134, 108] width 15 height 15
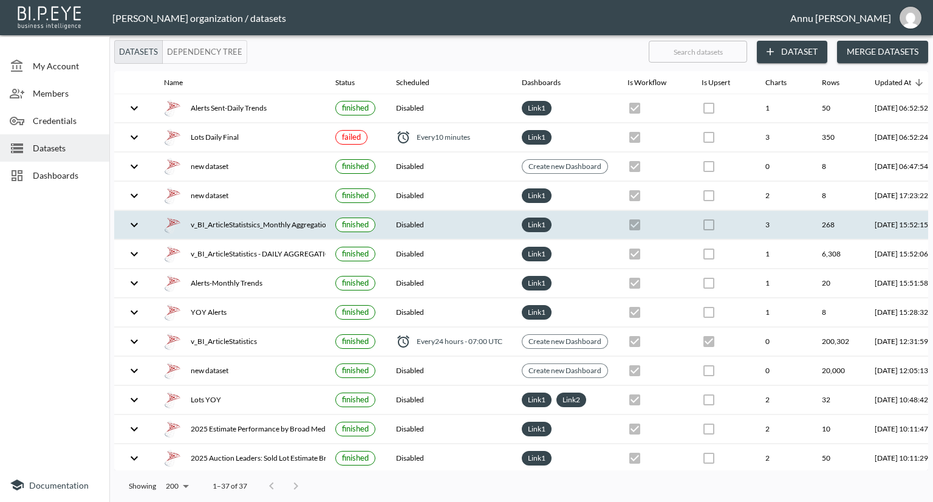
drag, startPoint x: 132, startPoint y: 95, endPoint x: 359, endPoint y: 221, distance: 259.5
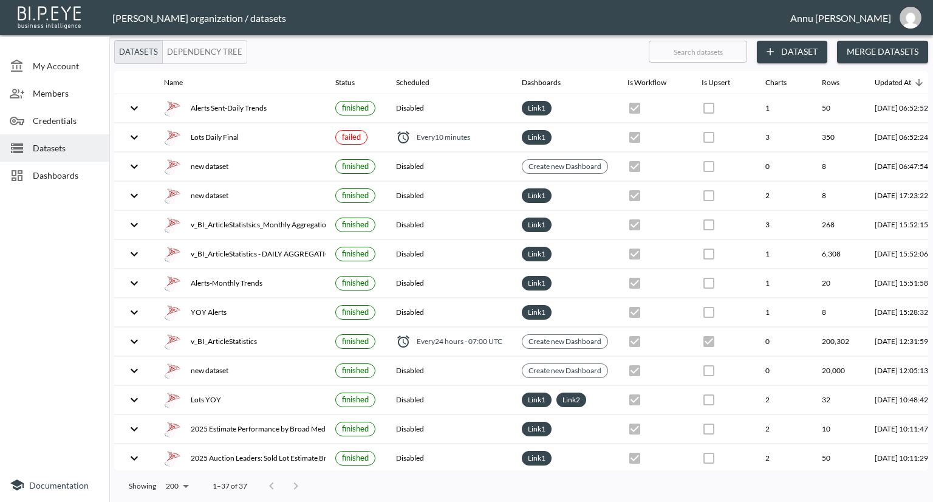
click at [68, 231] on div at bounding box center [54, 331] width 109 height 274
click at [133, 103] on icon "expand row" at bounding box center [134, 108] width 15 height 15
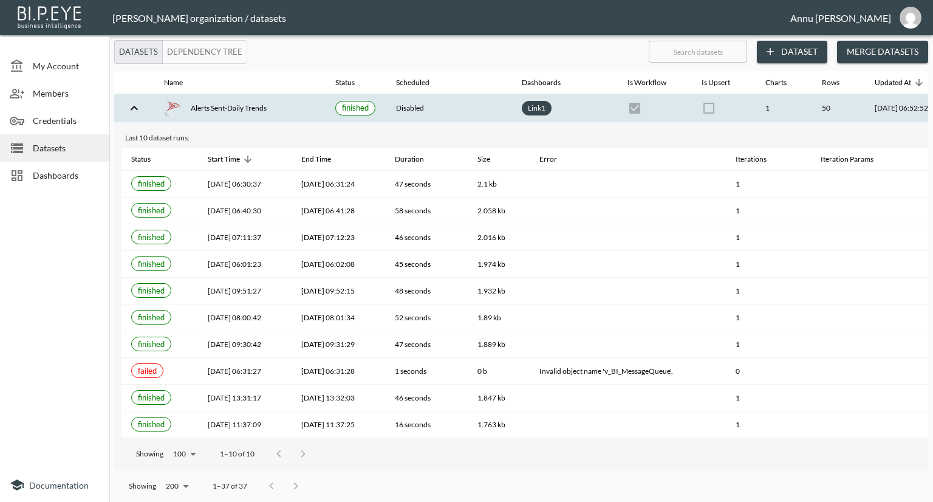
click at [130, 98] on button "expand row" at bounding box center [134, 108] width 21 height 21
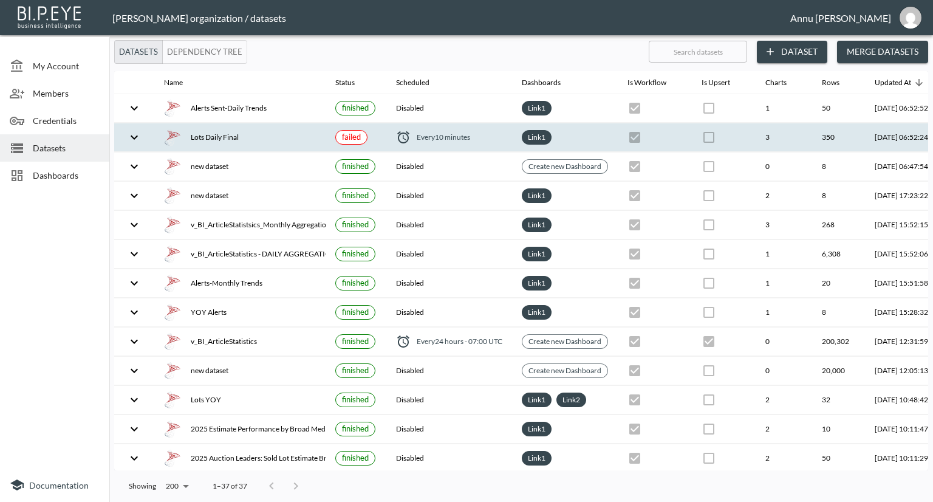
click at [131, 136] on icon "expand row" at bounding box center [134, 137] width 7 height 4
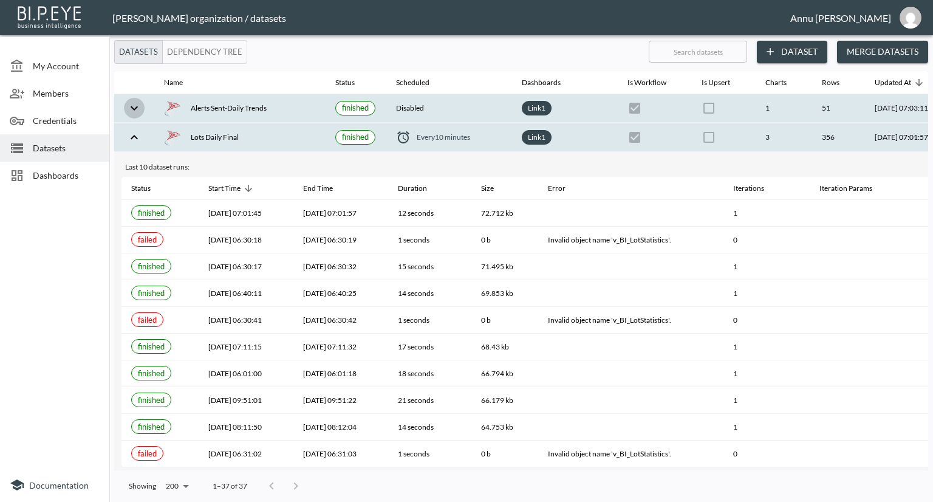
click at [136, 106] on icon "expand row" at bounding box center [134, 108] width 15 height 15
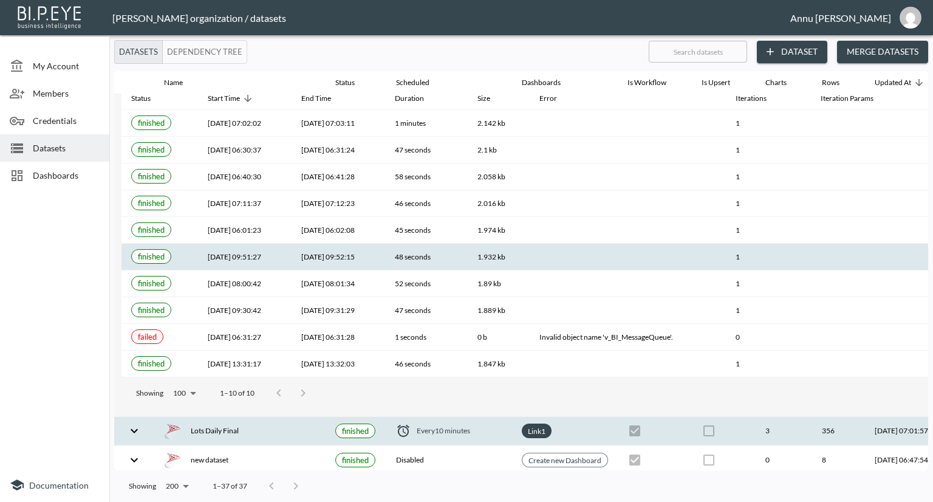
scroll to position [243, 0]
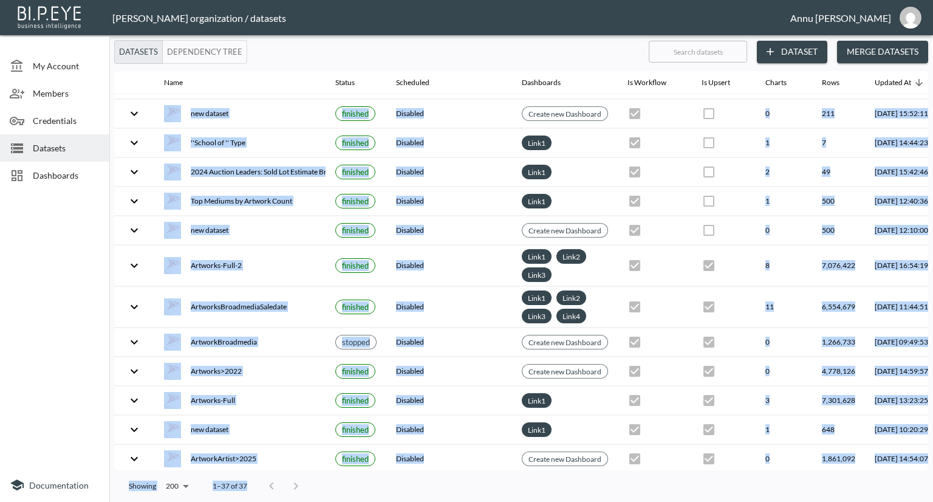
drag, startPoint x: 397, startPoint y: 464, endPoint x: 473, endPoint y: 481, distance: 78.0
click at [473, 481] on div "Datasets Dependency Tree ​ Dataset Merge Datasets Name Status Scheduled Dashboa…" at bounding box center [521, 271] width 824 height 462
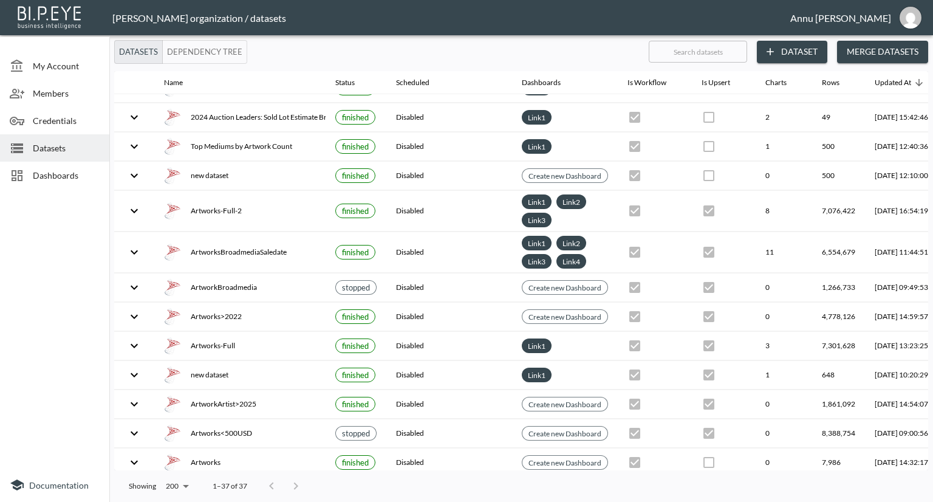
click at [65, 309] on div at bounding box center [54, 331] width 109 height 274
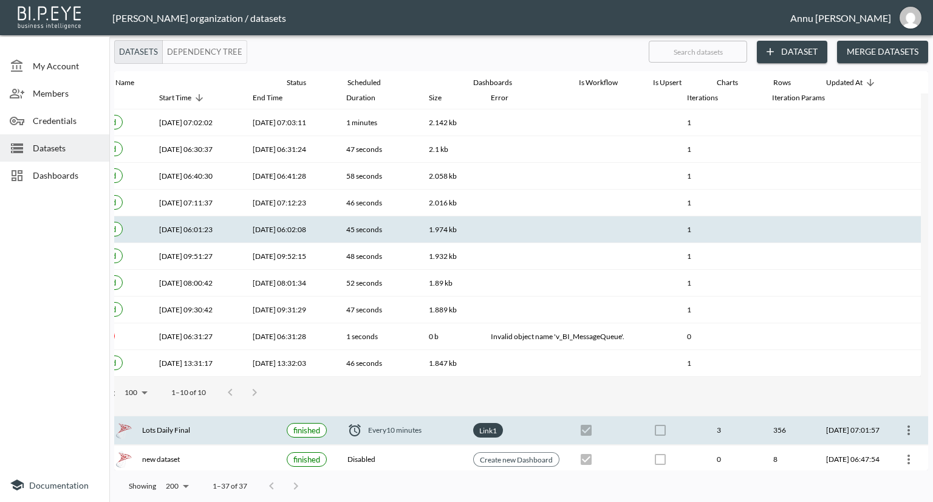
scroll to position [182, 71]
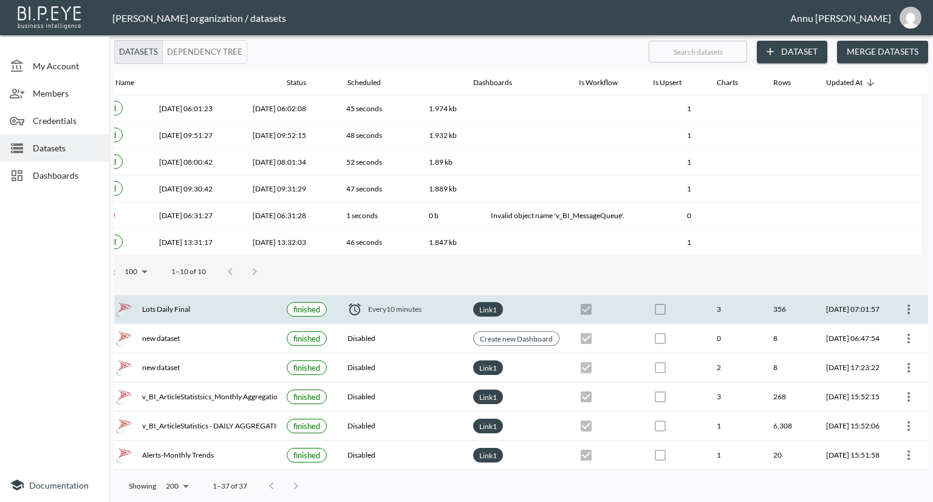
click at [912, 306] on icon "more" at bounding box center [909, 309] width 15 height 15
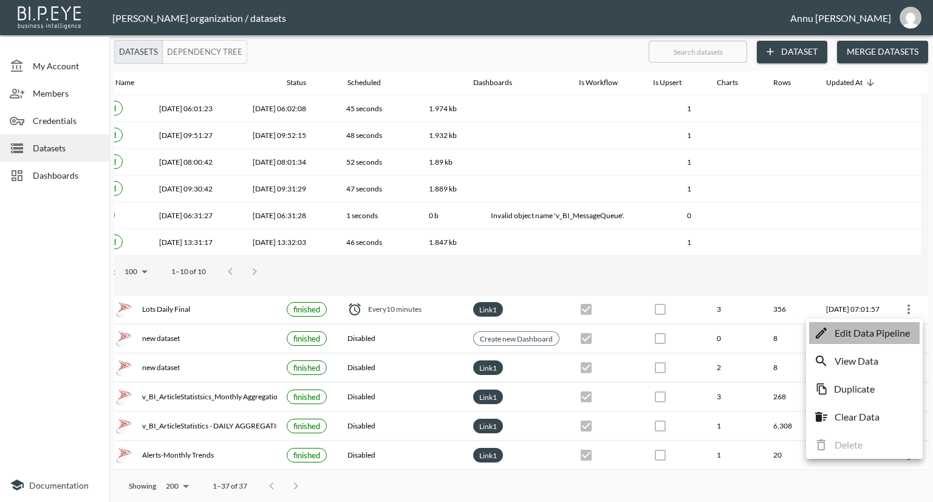
click at [865, 328] on p "Edit Data Pipeline" at bounding box center [872, 333] width 75 height 15
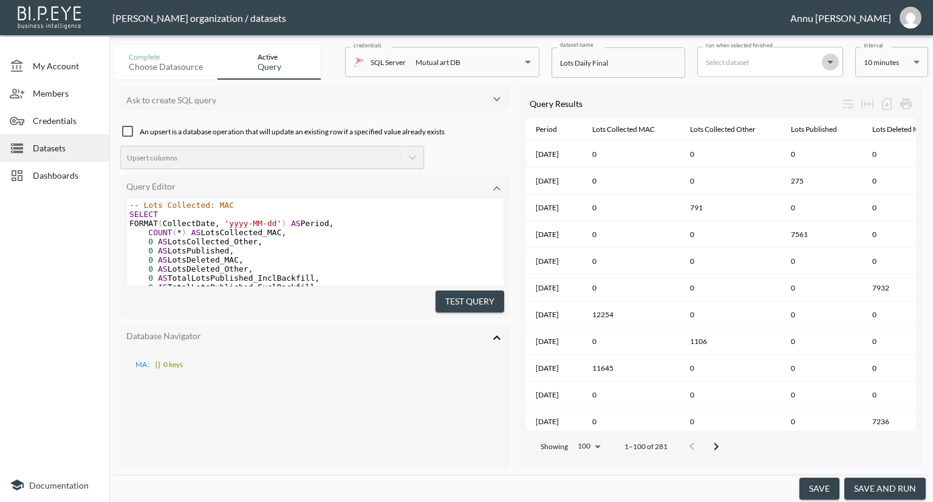
click at [826, 66] on icon "Open" at bounding box center [830, 62] width 15 height 15
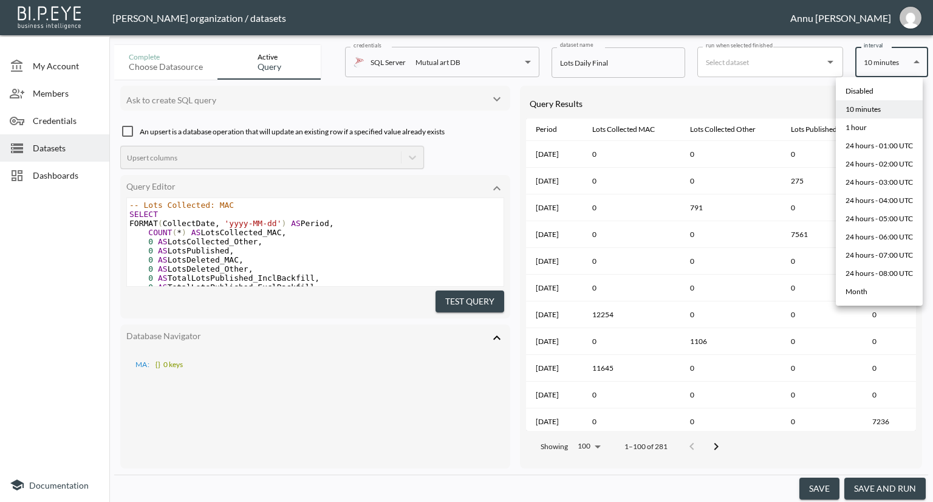
click at [888, 70] on body "BI.P.EYE, Interactive Analytics Dashboards - app [PERSON_NAME] organization / d…" at bounding box center [466, 251] width 933 height 502
click at [880, 89] on li "Disabled" at bounding box center [879, 91] width 87 height 18
type input "Disabled"
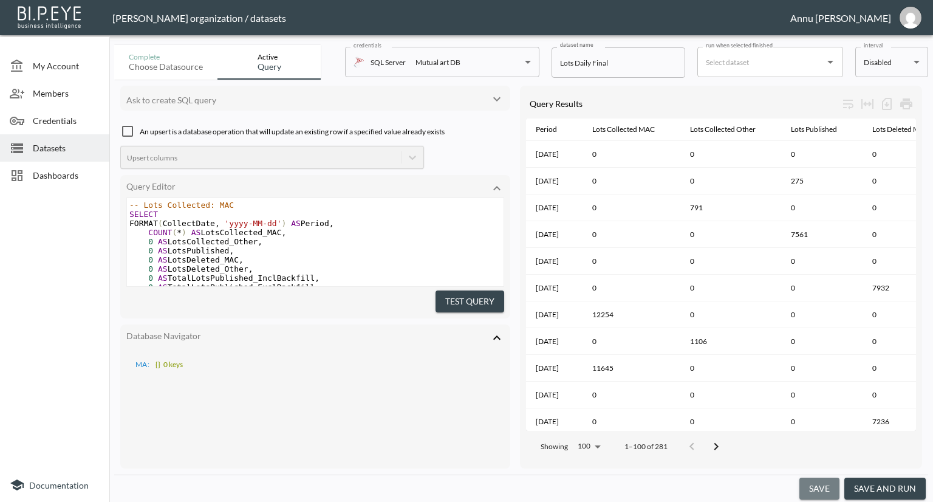
click at [821, 484] on button "save" at bounding box center [820, 489] width 40 height 22
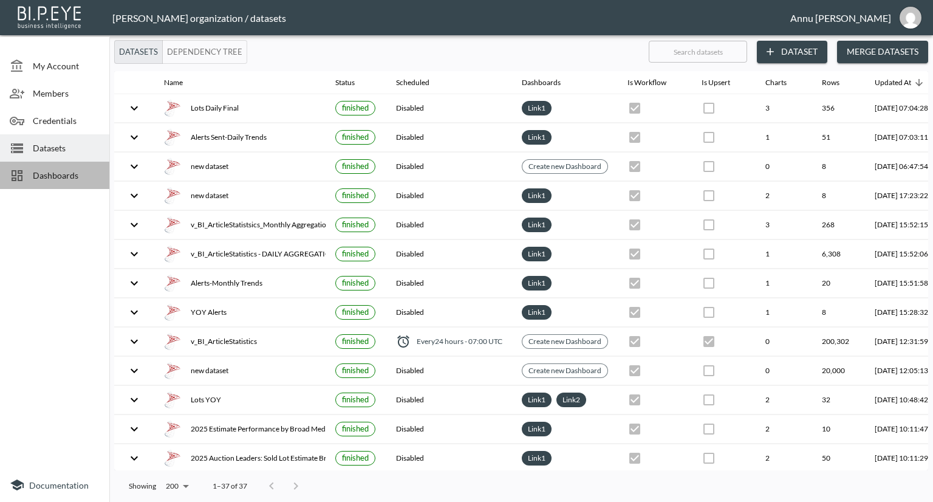
click at [69, 172] on span "Dashboards" at bounding box center [66, 175] width 67 height 13
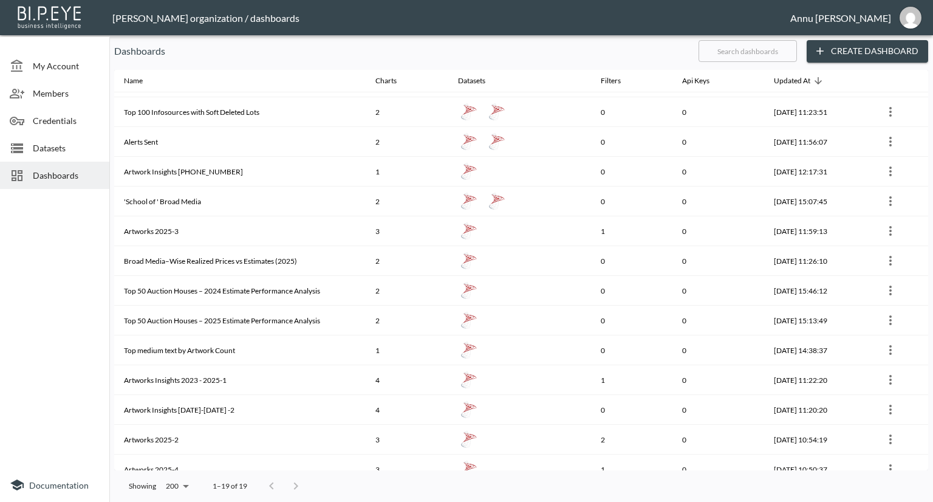
scroll to position [186, 0]
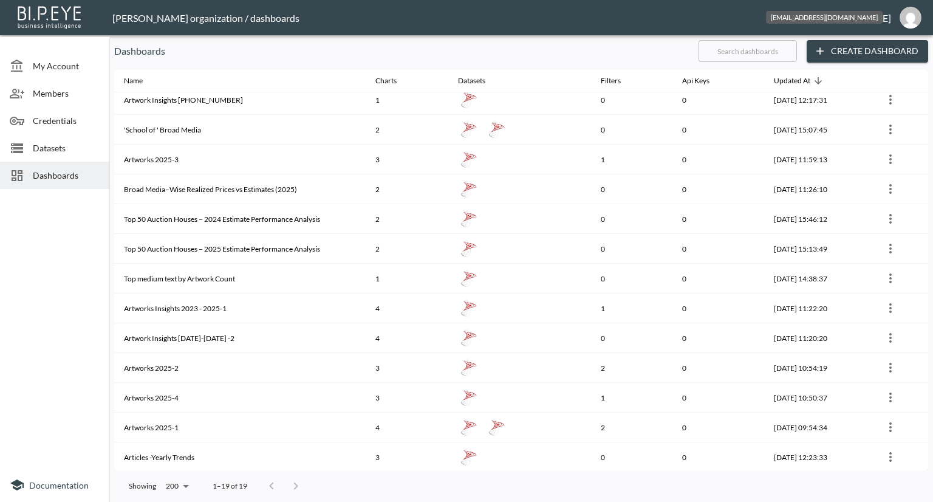
click at [904, 18] on img "annu@mutualart.com" at bounding box center [911, 18] width 22 height 22
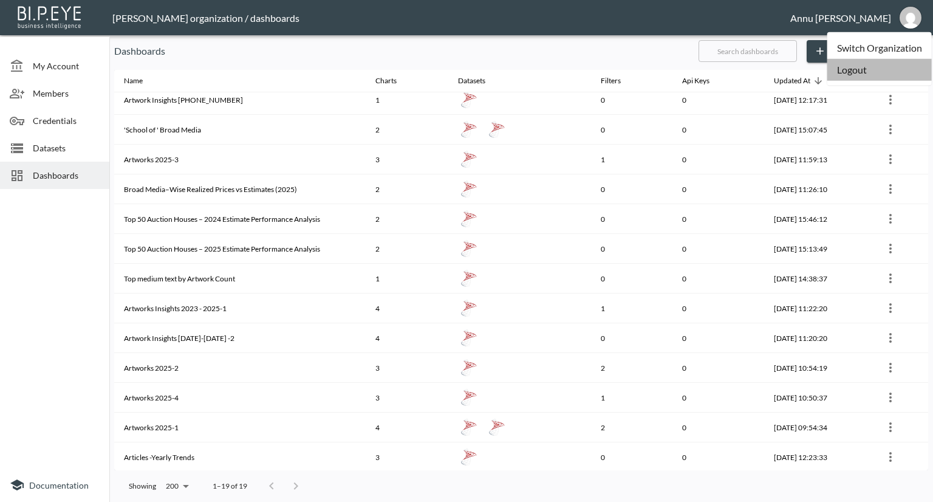
click at [858, 67] on li "Logout" at bounding box center [880, 70] width 105 height 22
